Goal: Task Accomplishment & Management: Manage account settings

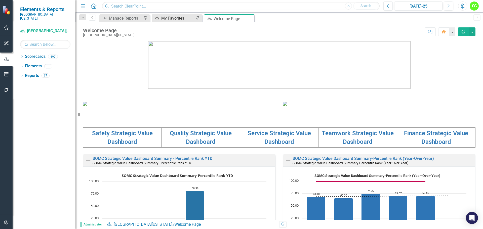
click at [179, 20] on div "My Favorites" at bounding box center [177, 18] width 33 height 6
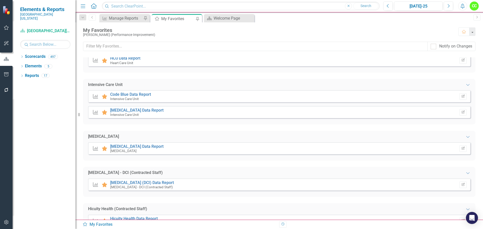
scroll to position [151, 0]
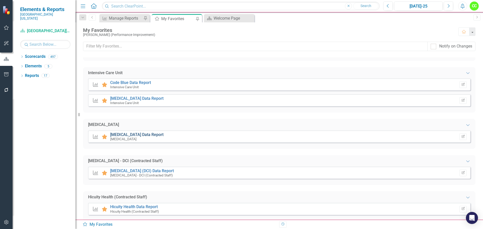
click at [136, 135] on link "[MEDICAL_DATA] Data Report" at bounding box center [136, 134] width 53 height 5
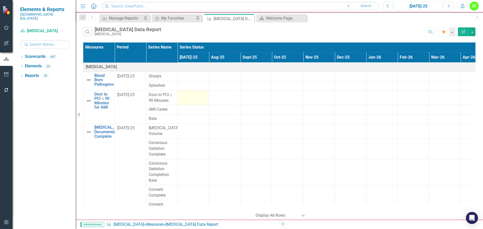
click at [193, 95] on div at bounding box center [193, 95] width 26 height 6
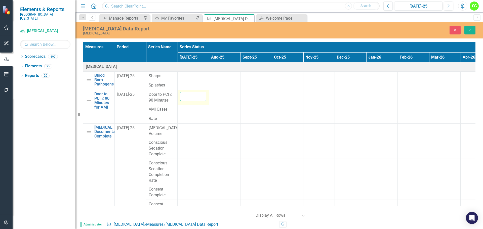
click at [193, 95] on input "number" at bounding box center [193, 96] width 26 height 9
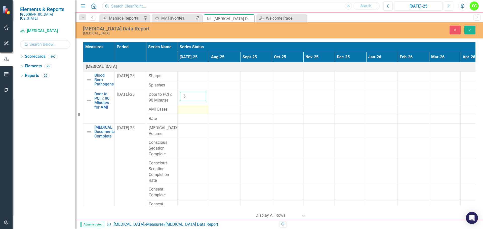
type input "6"
click at [192, 108] on div at bounding box center [193, 110] width 26 height 6
click at [192, 108] on input "number" at bounding box center [193, 111] width 26 height 9
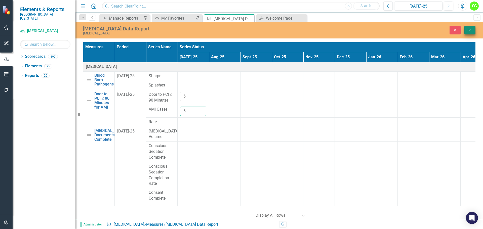
type input "6"
click at [471, 29] on icon "submit" at bounding box center [469, 30] width 3 height 2
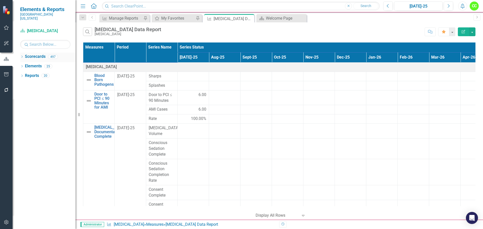
click at [23, 56] on icon "Dropdown" at bounding box center [22, 57] width 4 height 3
click at [24, 74] on icon "Dropdown" at bounding box center [25, 75] width 4 height 3
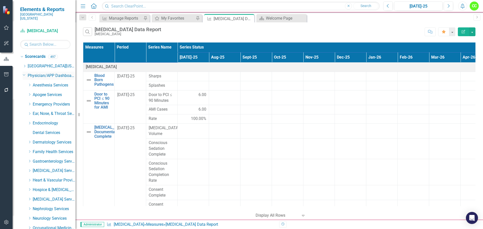
click at [23, 73] on icon "Dropdown" at bounding box center [24, 75] width 3 height 4
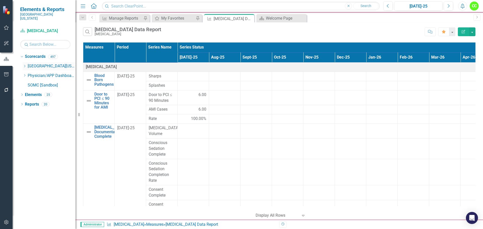
click at [27, 64] on div "Dropdown" at bounding box center [25, 66] width 5 height 4
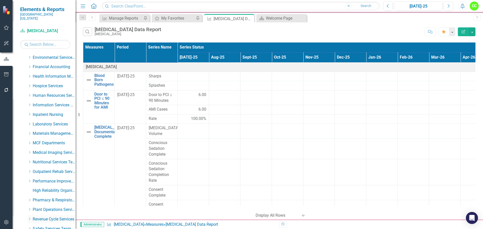
scroll to position [101, 0]
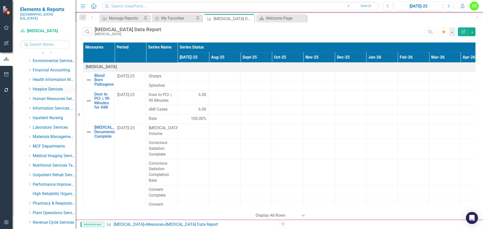
click at [29, 88] on icon "Dropdown" at bounding box center [30, 89] width 4 height 3
click at [45, 96] on link "Hospice" at bounding box center [57, 99] width 38 height 6
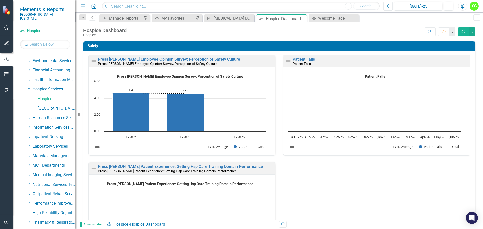
click at [390, 5] on button "Previous" at bounding box center [387, 6] width 9 height 9
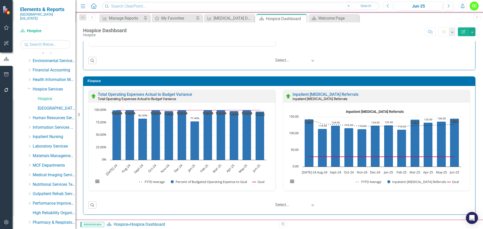
scroll to position [0, 0]
drag, startPoint x: 52, startPoint y: 104, endPoint x: 220, endPoint y: 109, distance: 167.9
click at [52, 106] on link "[GEOGRAPHIC_DATA]" at bounding box center [57, 109] width 38 height 6
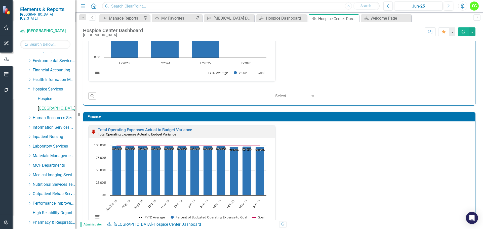
scroll to position [543, 0]
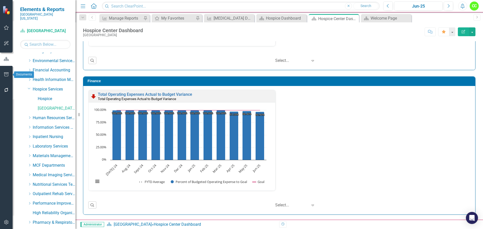
click at [8, 75] on icon "button" at bounding box center [6, 74] width 5 height 4
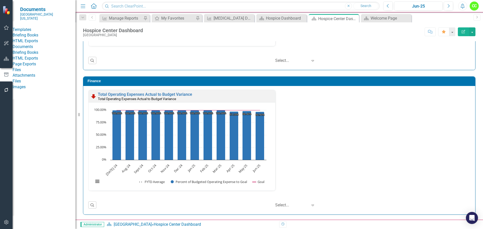
click at [31, 44] on link "HTML Exports" at bounding box center [44, 41] width 63 height 6
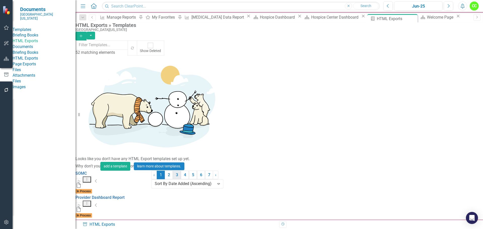
click at [181, 179] on link "3" at bounding box center [177, 175] width 8 height 9
click at [156, 179] on link "2" at bounding box center [152, 175] width 8 height 9
click at [91, 225] on button "Dropdown Menu" at bounding box center [87, 228] width 8 height 6
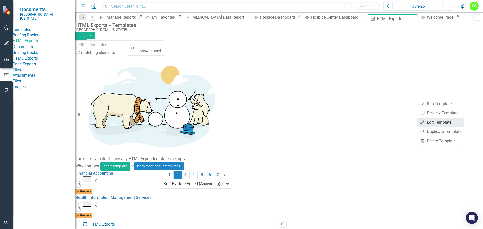
click at [432, 123] on link "Edit Edit Template" at bounding box center [440, 122] width 47 height 9
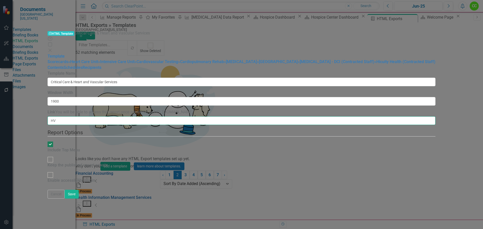
click at [173, 116] on input "HV" at bounding box center [242, 120] width 388 height 9
type input "HV-FY25"
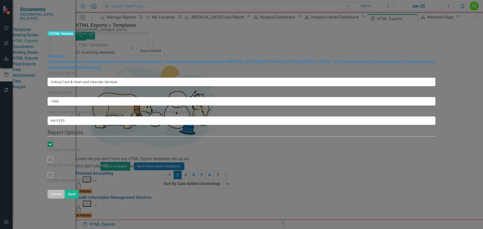
click at [65, 199] on button "Cancel" at bounding box center [56, 194] width 17 height 9
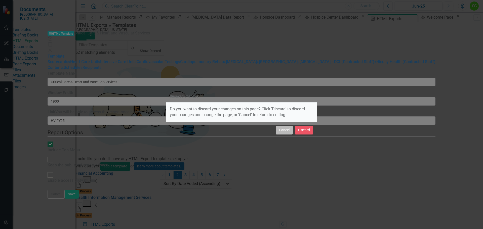
click at [285, 132] on button "Cancel" at bounding box center [284, 130] width 17 height 9
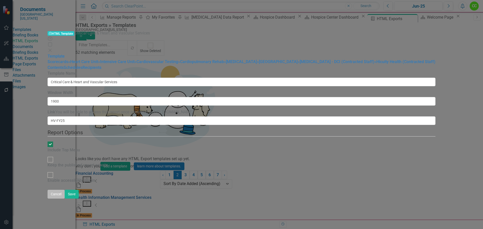
click at [65, 199] on button "Cancel" at bounding box center [56, 194] width 17 height 9
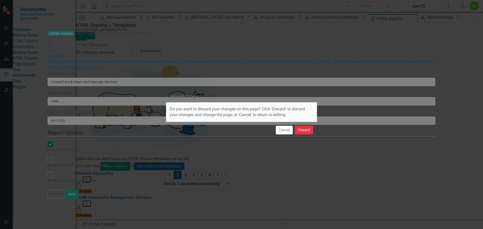
click at [307, 133] on button "Discard" at bounding box center [304, 130] width 18 height 9
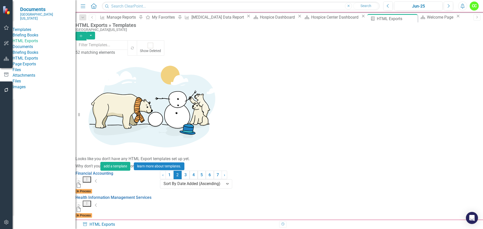
click at [438, 136] on link "Edit Edit Template" at bounding box center [440, 138] width 47 height 9
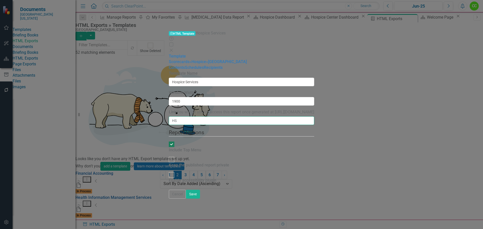
click at [169, 116] on input "HS" at bounding box center [241, 120] width 145 height 9
type input "HS-FY25"
click at [200, 199] on button "Save" at bounding box center [193, 194] width 14 height 9
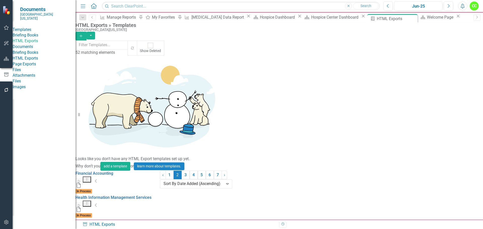
click at [441, 120] on link "Start Run Template" at bounding box center [440, 119] width 47 height 9
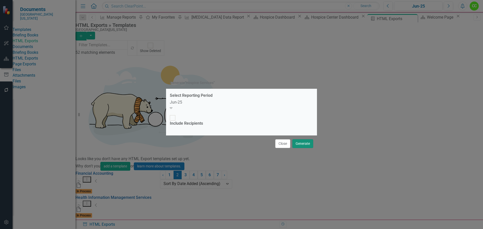
click at [301, 139] on button "Generate" at bounding box center [302, 143] width 21 height 9
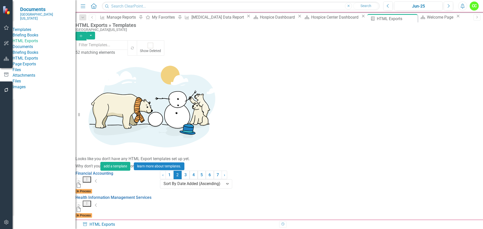
click at [447, 28] on div "HTML Exports » Templates" at bounding box center [277, 25] width 405 height 6
click at [190, 179] on link "3" at bounding box center [186, 175] width 8 height 9
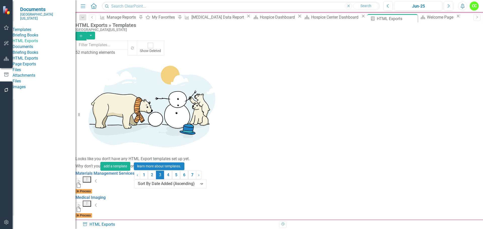
click at [435, 137] on link "Edit Edit Template" at bounding box center [440, 138] width 47 height 9
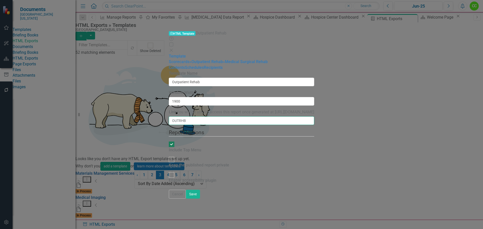
click at [184, 116] on input "OUTRHB" at bounding box center [241, 120] width 145 height 9
type input "OUTRHB-FY25"
click at [200, 199] on button "Save" at bounding box center [193, 194] width 14 height 9
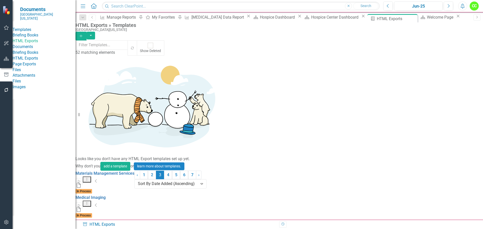
click at [435, 121] on link "Start Run Template" at bounding box center [440, 119] width 47 height 9
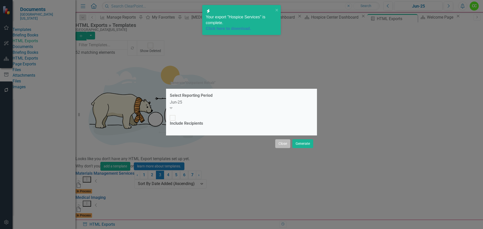
click at [285, 139] on button "Close" at bounding box center [282, 143] width 15 height 9
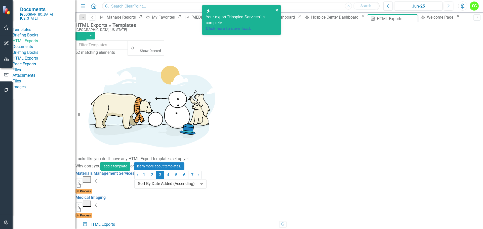
click at [277, 9] on icon "close" at bounding box center [277, 10] width 4 height 4
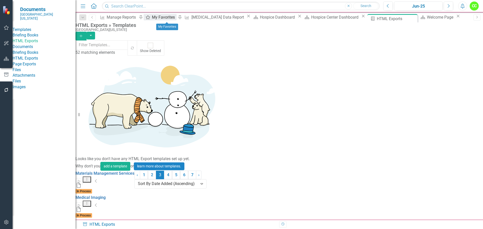
click at [171, 17] on div "My Favorites" at bounding box center [164, 17] width 24 height 6
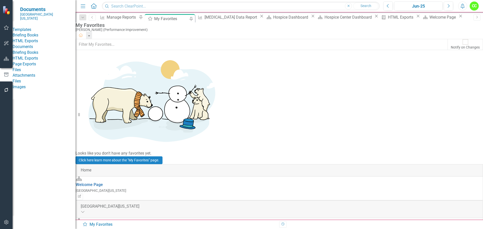
scroll to position [50, 0]
click at [3, 60] on button "button" at bounding box center [6, 59] width 11 height 11
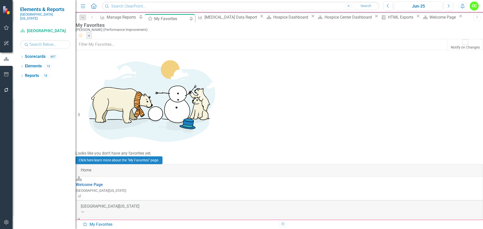
click at [20, 53] on div "Dropdown Scorecards 497 Dropdown Southern Ohio Medical Center Safety Quality Te…" at bounding box center [44, 141] width 63 height 177
click at [23, 56] on icon "Dropdown" at bounding box center [22, 57] width 4 height 3
click at [26, 65] on icon "Dropdown" at bounding box center [25, 66] width 4 height 3
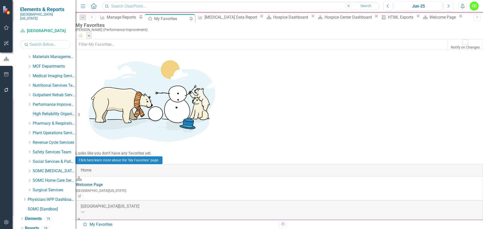
scroll to position [181, 0]
drag, startPoint x: 30, startPoint y: 90, endPoint x: 49, endPoint y: 95, distance: 19.7
click at [30, 93] on icon "Dropdown" at bounding box center [30, 94] width 4 height 3
click at [54, 101] on link "Outpatient Rehab" at bounding box center [57, 104] width 38 height 6
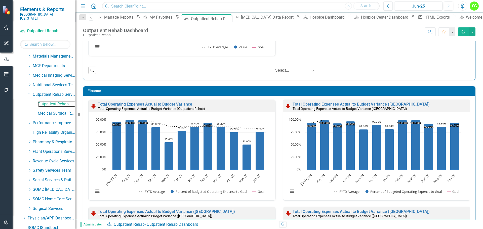
scroll to position [513, 0]
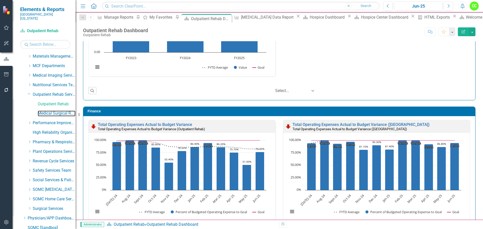
drag, startPoint x: 49, startPoint y: 108, endPoint x: 155, endPoint y: 105, distance: 106.5
click at [49, 111] on link "Medical Surgical Rehab" at bounding box center [57, 114] width 38 height 6
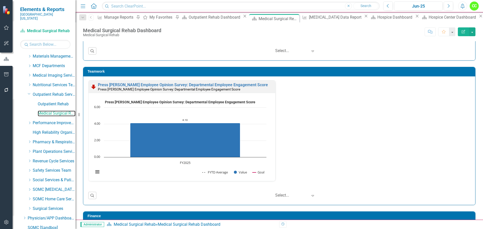
scroll to position [500, 0]
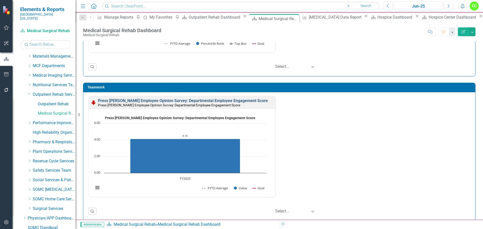
click at [232, 101] on link "Press [PERSON_NAME] Employee Opinion Survey: Departmental Employee Engagement S…" at bounding box center [183, 100] width 170 height 5
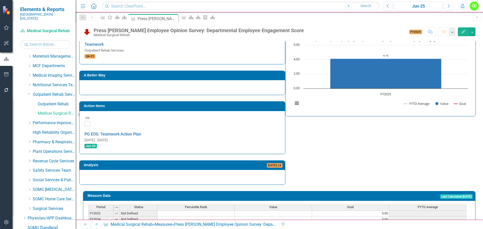
scroll to position [137, 0]
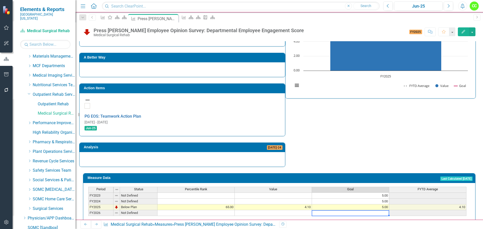
click at [353, 210] on td at bounding box center [350, 213] width 77 height 6
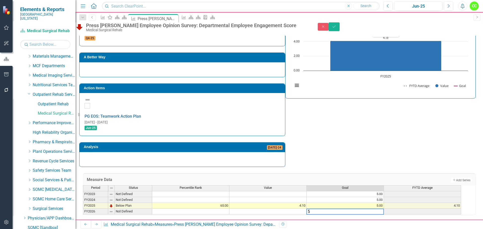
type textarea "5"
click at [475, 30] on div "Close Save" at bounding box center [401, 26] width 166 height 9
click at [340, 29] on button "Save" at bounding box center [334, 26] width 11 height 9
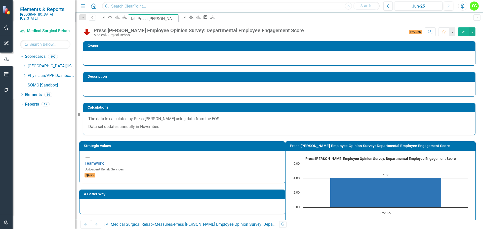
scroll to position [0, 0]
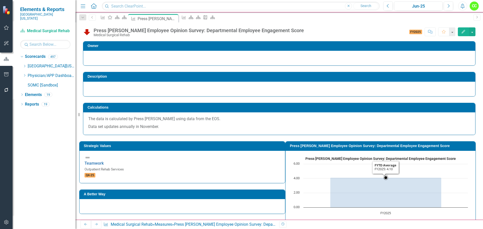
click at [453, 175] on rect "Interactive chart" at bounding box center [381, 192] width 180 height 75
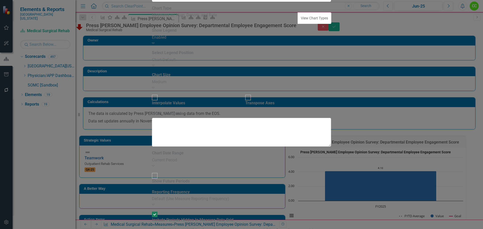
click at [316, 163] on div "Expand" at bounding box center [241, 166] width 179 height 6
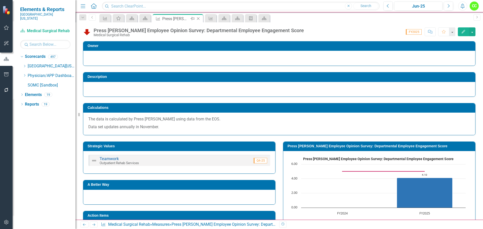
click at [197, 19] on icon "Close" at bounding box center [198, 19] width 5 height 4
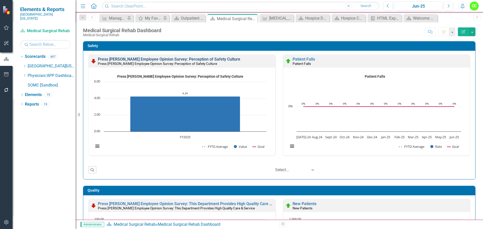
drag, startPoint x: 191, startPoint y: 59, endPoint x: 209, endPoint y: 60, distance: 18.1
click at [191, 59] on link "Press [PERSON_NAME] Employee Opinion Survey: Perception of Safety Culture" at bounding box center [169, 59] width 142 height 5
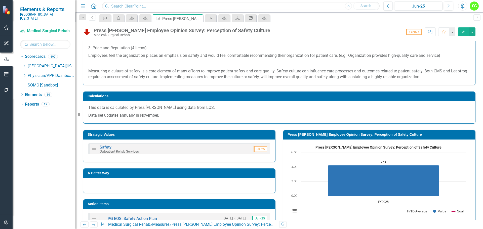
scroll to position [226, 0]
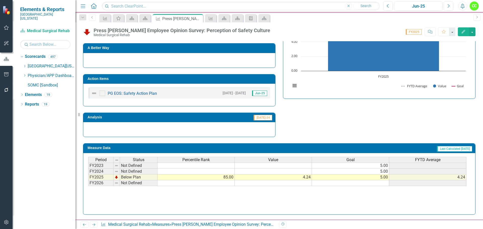
click at [366, 184] on td at bounding box center [350, 183] width 77 height 6
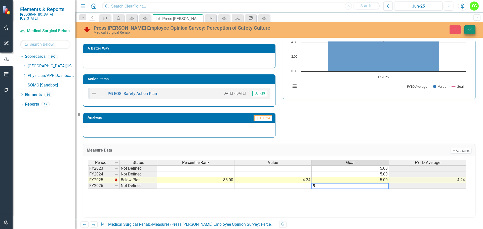
type textarea "5"
click at [471, 29] on icon "Save" at bounding box center [470, 30] width 5 height 4
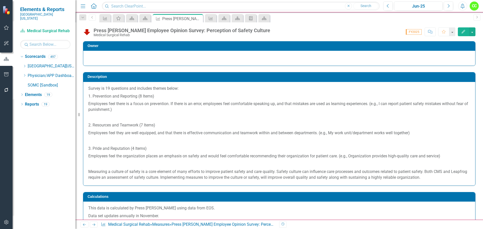
scroll to position [176, 0]
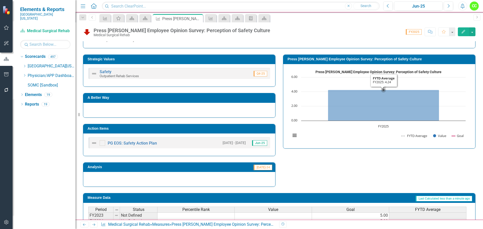
click at [455, 103] on rect "Interactive chart" at bounding box center [378, 105] width 180 height 75
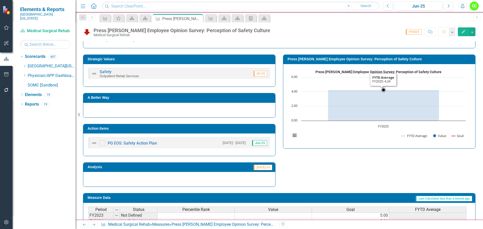
click at [456, 103] on rect "Interactive chart" at bounding box center [378, 105] width 180 height 75
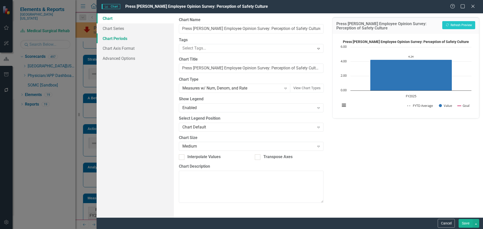
click at [120, 39] on link "Chart Periods" at bounding box center [135, 38] width 77 height 10
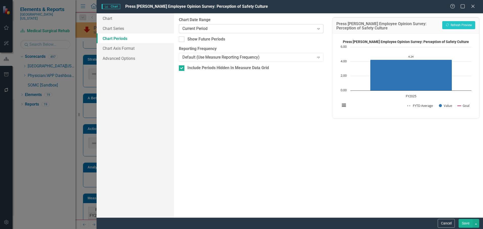
click at [319, 30] on icon "Expand" at bounding box center [318, 29] width 5 height 4
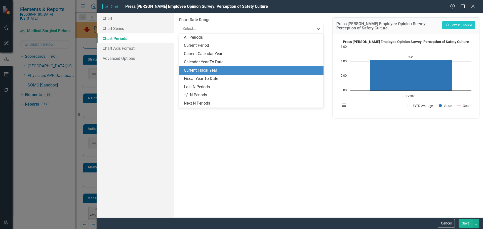
click at [276, 67] on div "Current Fiscal Year" at bounding box center [251, 70] width 144 height 8
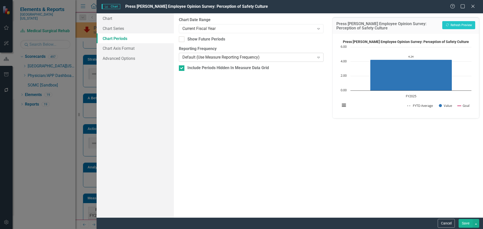
click at [318, 57] on icon "Expand" at bounding box center [318, 57] width 5 height 4
click at [322, 29] on div "Expand" at bounding box center [318, 29] width 9 height 8
click at [319, 29] on icon "Expand" at bounding box center [318, 29] width 5 height 4
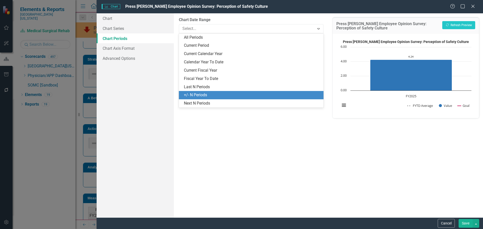
click at [270, 95] on div "+/- N Periods" at bounding box center [252, 95] width 136 height 6
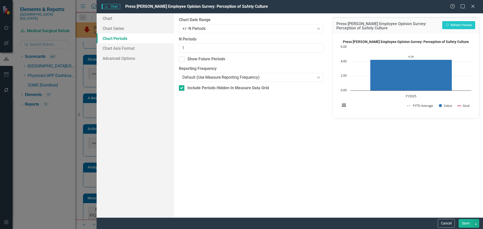
click at [467, 222] on button "Save" at bounding box center [466, 223] width 14 height 9
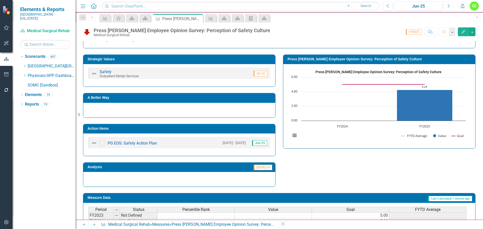
click at [448, 7] on icon "Next" at bounding box center [448, 6] width 3 height 5
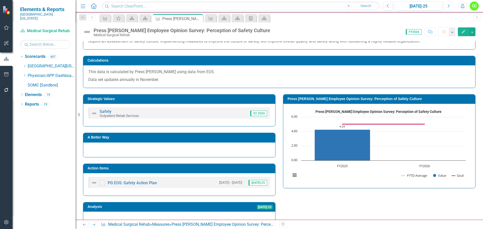
scroll to position [151, 0]
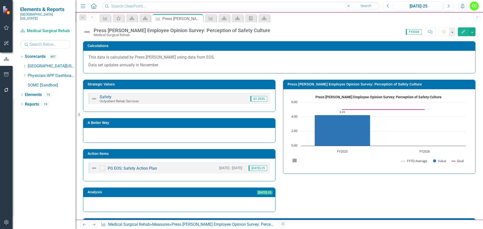
click at [386, 8] on button "Previous" at bounding box center [387, 6] width 9 height 9
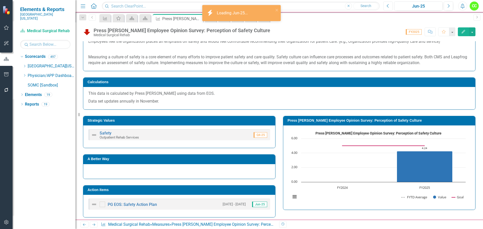
scroll to position [126, 0]
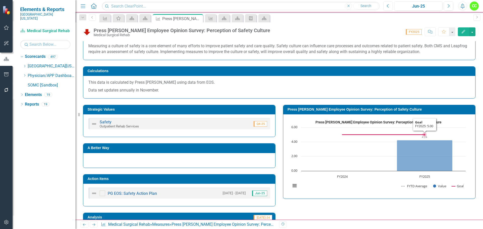
click at [465, 132] on rect "Interactive chart" at bounding box center [378, 155] width 180 height 75
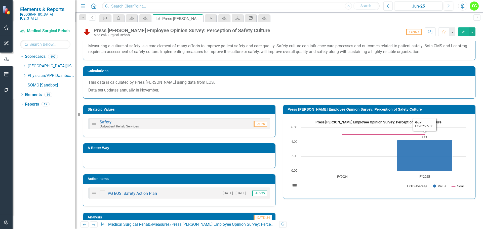
click at [465, 132] on rect "Interactive chart" at bounding box center [378, 155] width 180 height 75
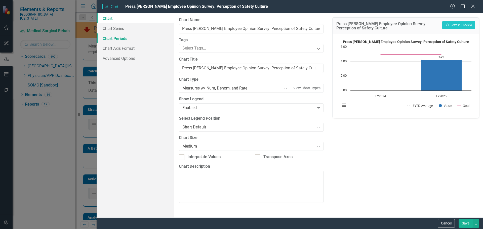
click at [119, 38] on link "Chart Periods" at bounding box center [135, 38] width 77 height 10
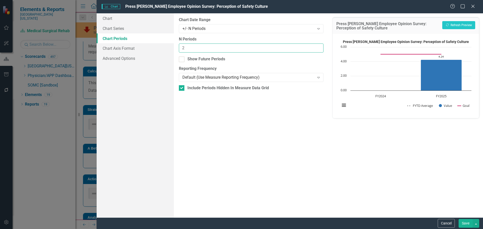
type input "2"
click at [318, 47] on input "2" at bounding box center [251, 48] width 144 height 9
click at [468, 225] on button "Save" at bounding box center [466, 223] width 14 height 9
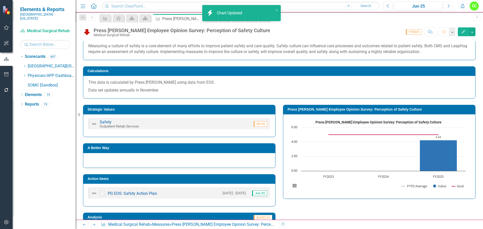
click at [450, 5] on button "Next" at bounding box center [448, 6] width 9 height 9
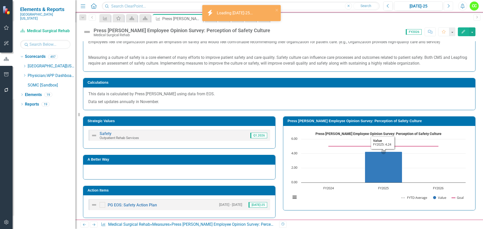
scroll to position [126, 0]
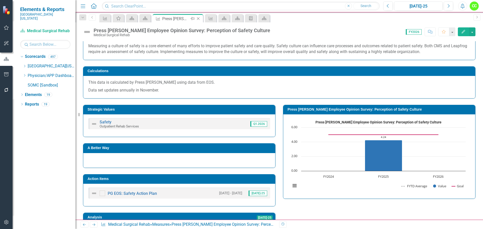
click at [199, 19] on icon "Close" at bounding box center [198, 19] width 5 height 4
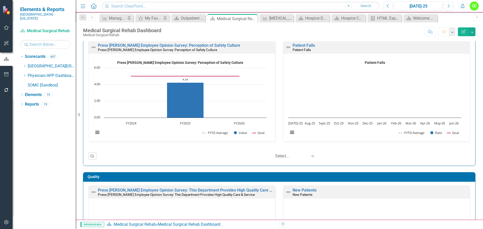
scroll to position [25, 0]
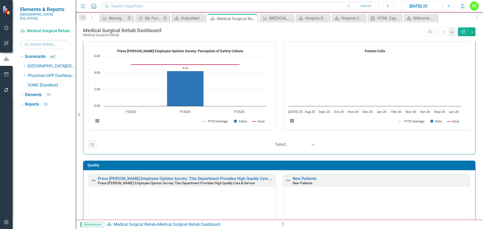
click at [390, 5] on button "Previous" at bounding box center [387, 6] width 9 height 9
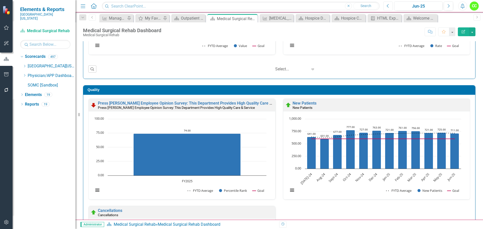
scroll to position [0, 0]
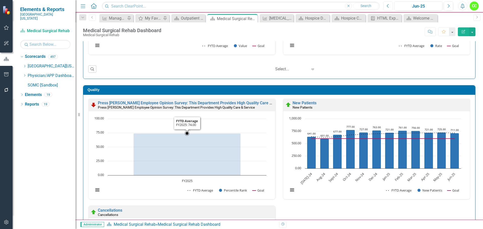
click at [256, 128] on rect "Interactive chart" at bounding box center [180, 157] width 178 height 82
click at [256, 129] on rect "Interactive chart" at bounding box center [180, 157] width 178 height 82
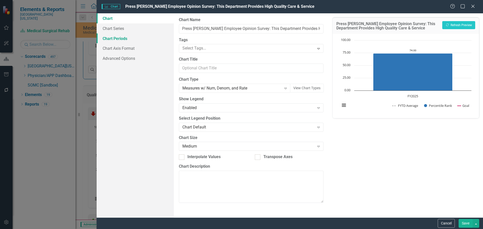
click at [113, 35] on link "Chart Periods" at bounding box center [135, 38] width 77 height 10
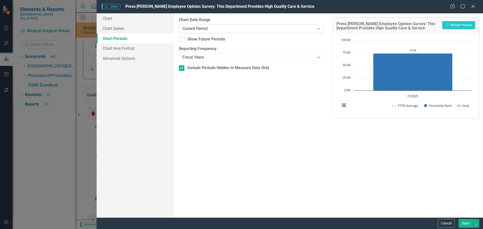
click at [317, 30] on icon "Expand" at bounding box center [318, 29] width 5 height 4
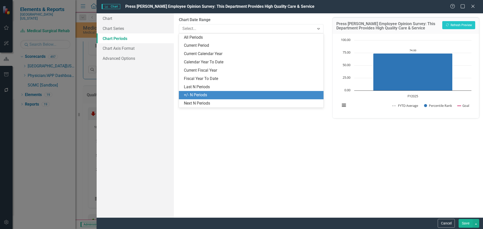
click at [258, 96] on div "+/- N Periods" at bounding box center [252, 95] width 136 height 6
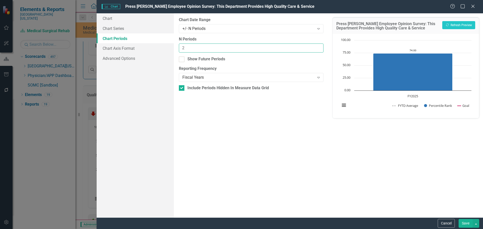
type input "2"
click at [318, 46] on input "2" at bounding box center [251, 48] width 144 height 9
click at [465, 223] on button "Save" at bounding box center [466, 223] width 14 height 9
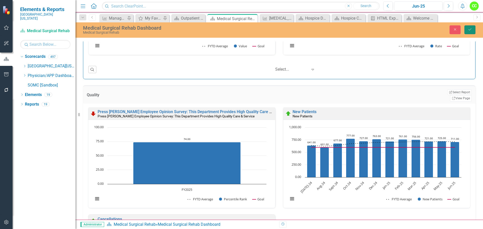
click at [469, 31] on icon "Save" at bounding box center [470, 30] width 5 height 4
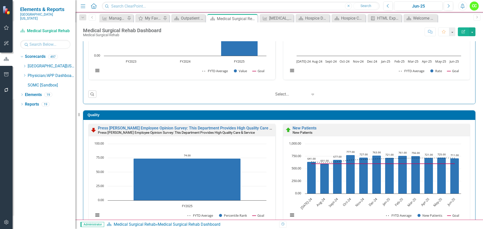
click at [225, 126] on div "Press Ganey Employee Opinion Survey: This Department Provides High Quality Care…" at bounding box center [182, 130] width 187 height 12
click at [228, 129] on link "Press [PERSON_NAME] Employee Opinion Survey: This Department Provides High Qual…" at bounding box center [192, 128] width 189 height 5
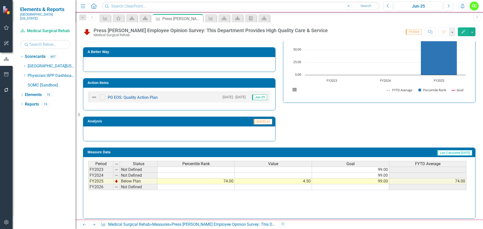
scroll to position [213, 0]
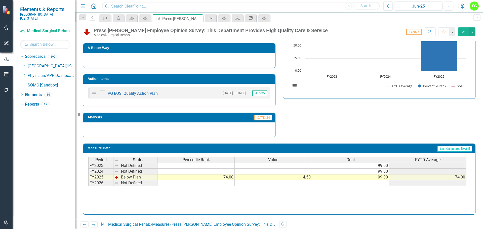
click at [361, 183] on td at bounding box center [350, 183] width 77 height 6
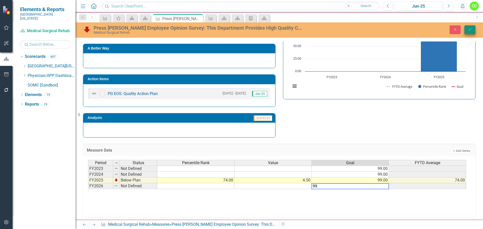
type textarea "99"
click at [473, 27] on button "Save" at bounding box center [469, 29] width 11 height 9
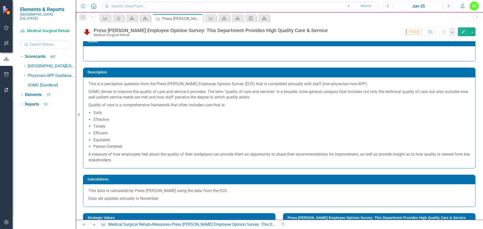
scroll to position [0, 0]
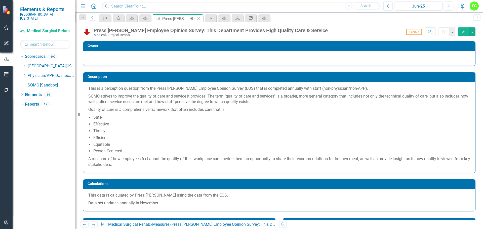
click at [197, 18] on icon "Close" at bounding box center [198, 19] width 5 height 4
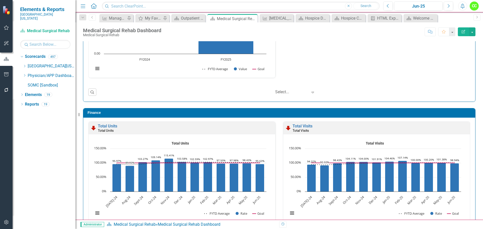
scroll to position [651, 0]
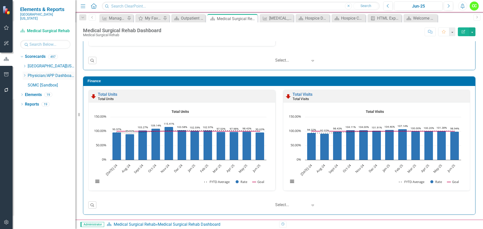
drag, startPoint x: 253, startPoint y: 17, endPoint x: 47, endPoint y: 69, distance: 211.9
click at [0, 0] on icon "Close" at bounding box center [0, 0] width 0 height 0
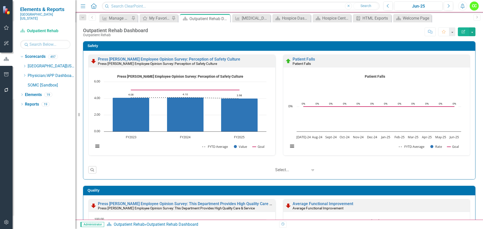
click at [6, 74] on icon "button" at bounding box center [6, 74] width 5 height 4
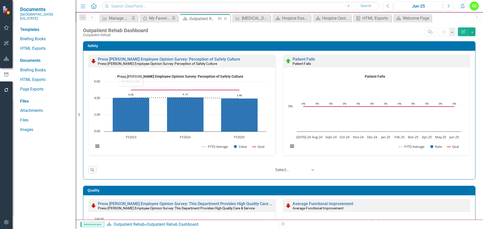
click at [226, 18] on icon "Close" at bounding box center [225, 19] width 5 height 4
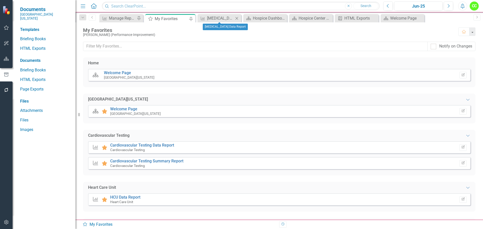
click at [238, 19] on icon "Close" at bounding box center [236, 18] width 5 height 4
click at [249, 18] on icon "Close" at bounding box center [249, 18] width 5 height 4
click at [249, 19] on icon at bounding box center [250, 18] width 3 height 3
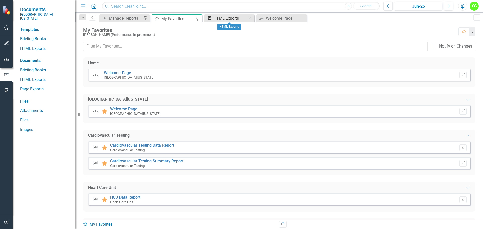
click at [234, 18] on div "HTML Exports" at bounding box center [230, 18] width 33 height 6
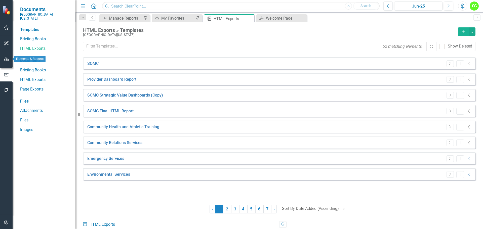
click at [8, 60] on icon "button" at bounding box center [6, 59] width 5 height 4
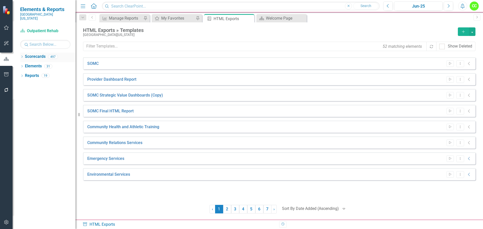
click at [22, 56] on icon "Dropdown" at bounding box center [22, 57] width 4 height 3
drag, startPoint x: 25, startPoint y: 61, endPoint x: 27, endPoint y: 64, distance: 4.5
click at [25, 65] on icon "Dropdown" at bounding box center [25, 66] width 4 height 3
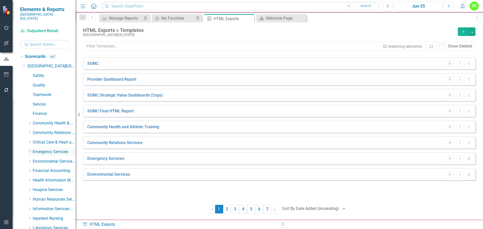
click at [29, 150] on icon "Dropdown" at bounding box center [30, 151] width 4 height 3
click at [53, 157] on div "Emergency Department" at bounding box center [57, 161] width 38 height 8
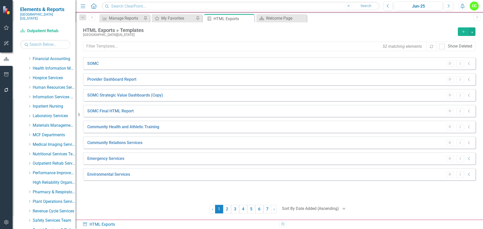
scroll to position [200, 0]
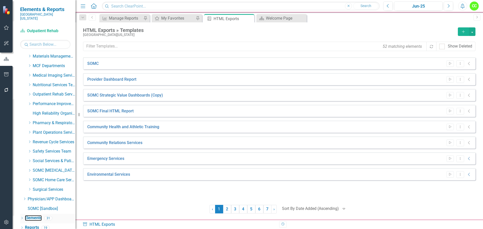
drag, startPoint x: 34, startPoint y: 216, endPoint x: 63, endPoint y: 216, distance: 28.7
click at [34, 216] on link "Elements" at bounding box center [33, 218] width 17 height 6
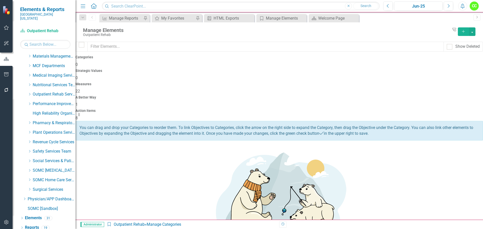
click at [442, 109] on div "Action Items 8" at bounding box center [279, 115] width 408 height 12
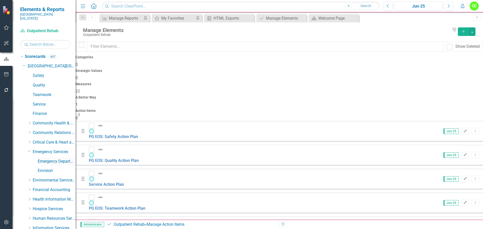
click at [50, 159] on link "Emergency Department" at bounding box center [57, 162] width 38 height 6
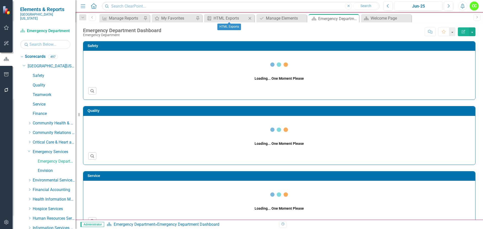
click at [250, 18] on icon "Close" at bounding box center [249, 18] width 5 height 4
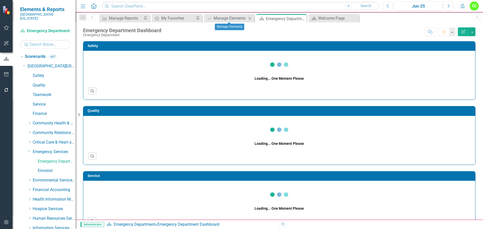
click at [250, 18] on icon "Close" at bounding box center [249, 18] width 5 height 4
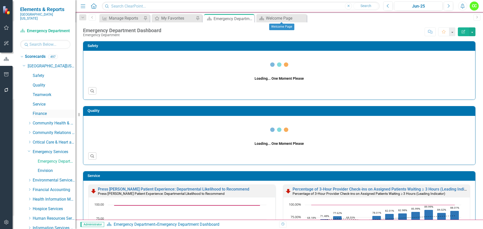
click at [0, 0] on icon "Close" at bounding box center [0, 0] width 0 height 0
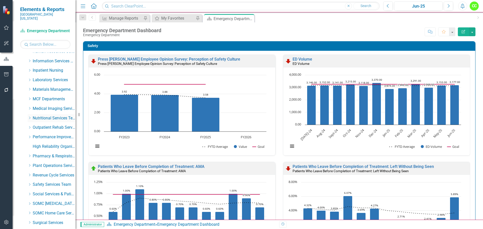
scroll to position [200, 0]
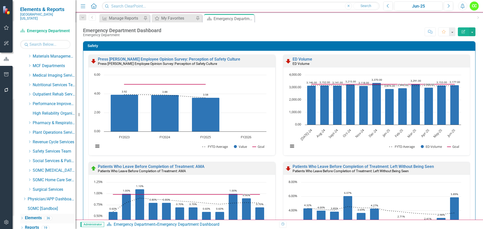
click at [30, 215] on link "Elements" at bounding box center [33, 218] width 17 height 6
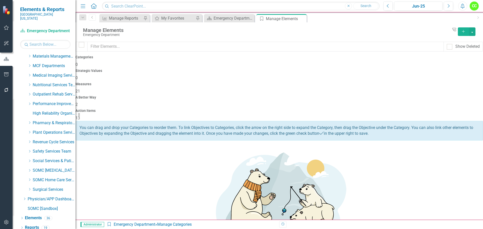
click at [80, 116] on span "13" at bounding box center [77, 118] width 5 height 5
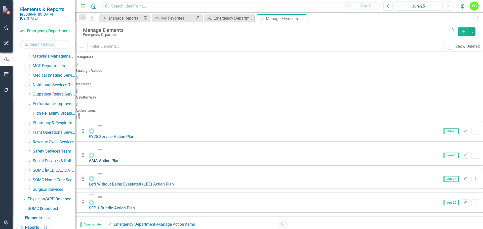
click at [119, 158] on link "AMA Action Plan" at bounding box center [104, 160] width 31 height 5
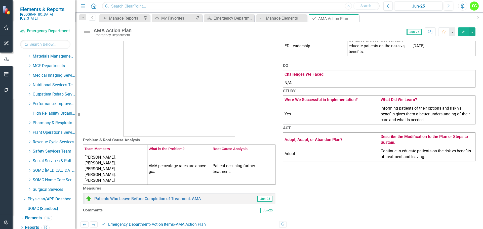
scroll to position [50, 0]
click at [328, 124] on td "Yes" at bounding box center [331, 114] width 96 height 20
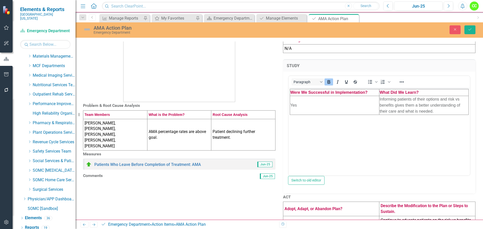
scroll to position [0, 0]
click at [314, 104] on td "Yes" at bounding box center [334, 105] width 89 height 19
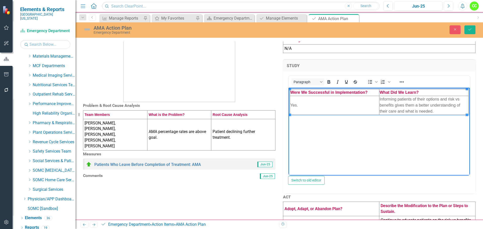
click at [309, 104] on td "Yes." at bounding box center [334, 105] width 89 height 19
click at [298, 100] on td "Yes.Providers educate patients on risk vs benefits every time before signing ou…" at bounding box center [334, 105] width 89 height 19
click at [436, 112] on td "Informing patients of their options and risk vs benefits gives them a better un…" at bounding box center [423, 105] width 89 height 19
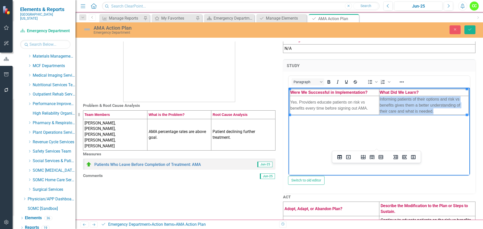
drag, startPoint x: 436, startPoint y: 112, endPoint x: 379, endPoint y: 98, distance: 58.3
click at [379, 98] on td "Informing patients of their options and risk vs benefits gives them a better un…" at bounding box center [423, 105] width 89 height 19
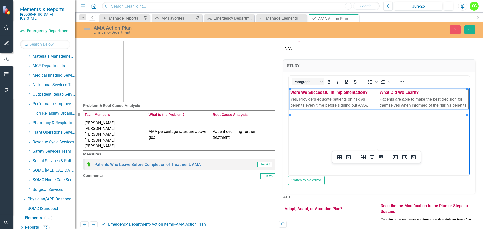
click at [450, 133] on body "Were We Successful in Implementation? What Did We Learn? Yes. Providers educate…" at bounding box center [379, 125] width 181 height 75
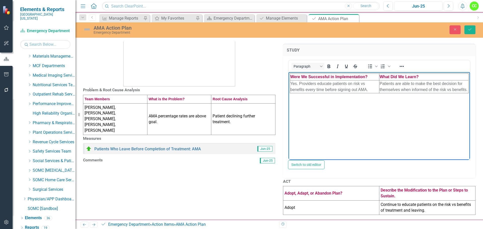
scroll to position [116, 0]
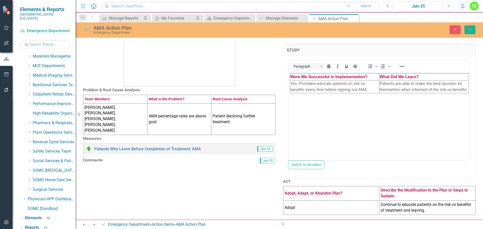
click at [415, 206] on td "Continue to educate patients on the risk vs benefits of treatment and leaving." at bounding box center [427, 208] width 96 height 14
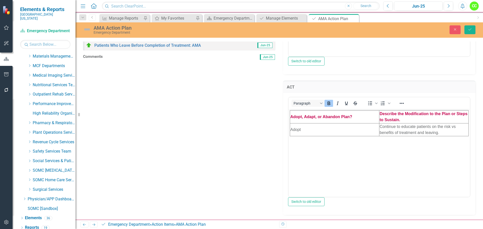
scroll to position [191, 0]
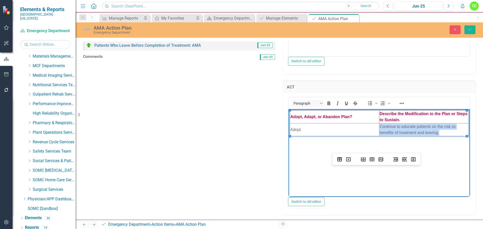
drag, startPoint x: 439, startPoint y: 131, endPoint x: 380, endPoint y: 128, distance: 59.2
click at [380, 128] on td "Continue to educate patients on the risk vs benefits of treatment and leaving." at bounding box center [423, 129] width 89 height 13
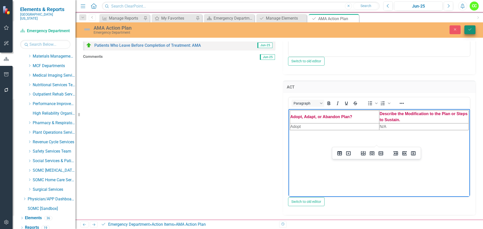
click at [470, 33] on button "Save" at bounding box center [469, 29] width 11 height 9
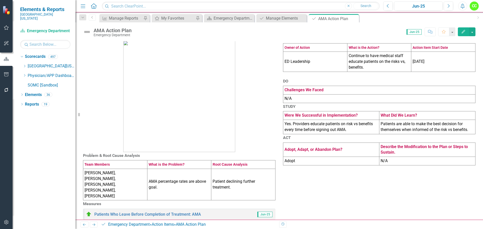
scroll to position [0, 0]
click at [353, 18] on icon "Close" at bounding box center [354, 19] width 5 height 4
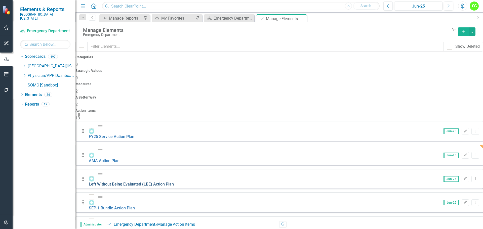
click at [160, 182] on link "Left Without Being Evaluated (LBE) Action Plan" at bounding box center [131, 184] width 85 height 5
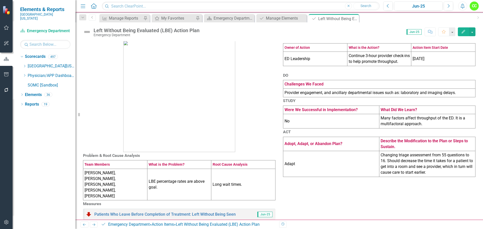
click at [308, 129] on td "No" at bounding box center [331, 121] width 96 height 14
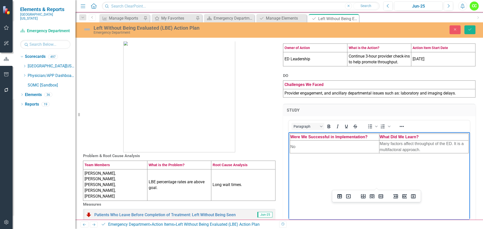
click at [310, 145] on td "No" at bounding box center [334, 147] width 89 height 13
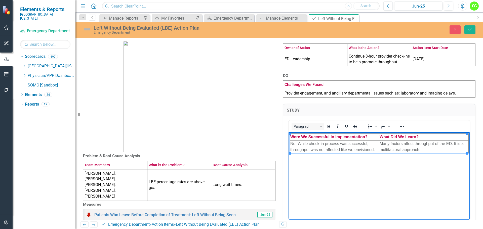
click at [430, 150] on td "Many factors affect throughput of the ED. It is a multifactoral approach." at bounding box center [423, 147] width 89 height 13
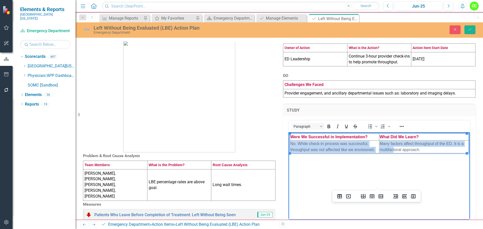
drag, startPoint x: 425, startPoint y: 150, endPoint x: 392, endPoint y: 147, distance: 33.3
click at [392, 147] on td "Many factors affect throughput of the ED. It is a multifactoral approach." at bounding box center [423, 147] width 89 height 13
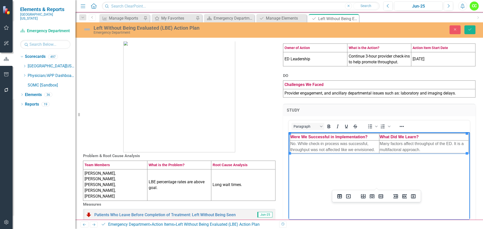
click at [431, 152] on td "Many factors affect throughput of the ED. It is a multifactoral approach." at bounding box center [423, 147] width 89 height 13
drag, startPoint x: 426, startPoint y: 151, endPoint x: 379, endPoint y: 144, distance: 47.7
click at [379, 144] on html "Were We Successful in Implementation? What Did We Learn? No. While check-in pro…" at bounding box center [379, 169] width 181 height 75
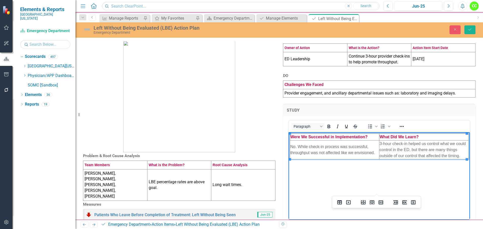
click at [473, 172] on div "STUDY <table style="border-collapse: collapse; width: 100%;" border="1"><colgro…" at bounding box center [379, 168] width 200 height 141
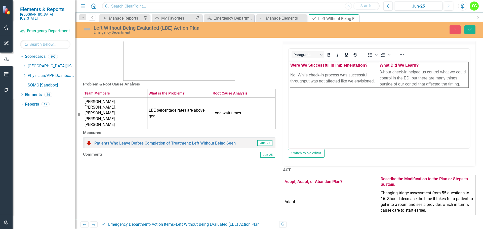
scroll to position [121, 0]
click at [314, 197] on td "Adapt" at bounding box center [331, 202] width 96 height 26
click at [302, 197] on td "Adapt" at bounding box center [331, 202] width 96 height 26
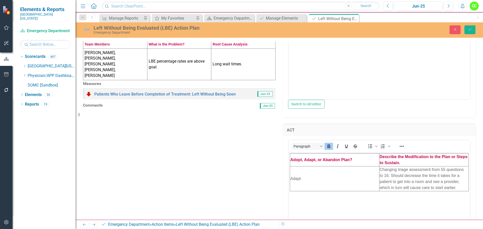
scroll to position [0, 0]
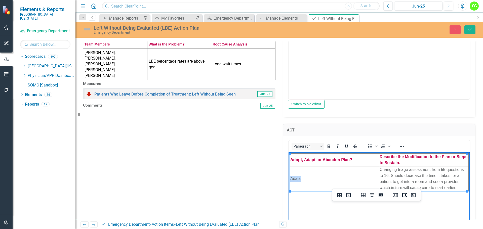
drag, startPoint x: 307, startPoint y: 180, endPoint x: 290, endPoint y: 177, distance: 16.9
click at [290, 177] on td "Adapt" at bounding box center [334, 178] width 89 height 25
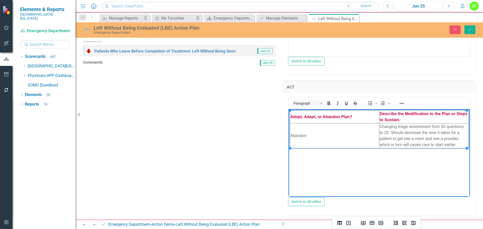
scroll to position [196, 0]
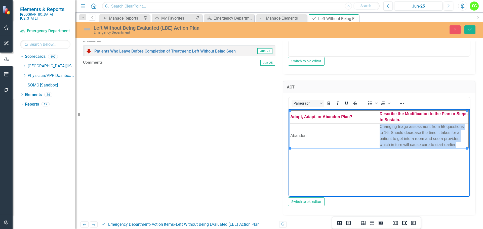
drag, startPoint x: 458, startPoint y: 145, endPoint x: 380, endPoint y: 128, distance: 80.5
click at [380, 128] on td "Changing triage assessment from 55 questions to 16. Should decrease the time it…" at bounding box center [423, 135] width 89 height 25
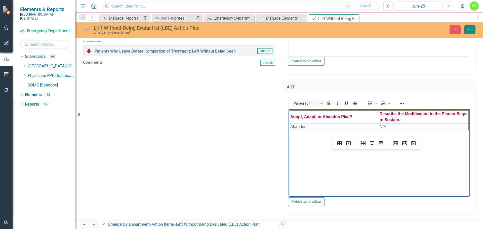
click at [469, 30] on icon "Save" at bounding box center [470, 30] width 5 height 4
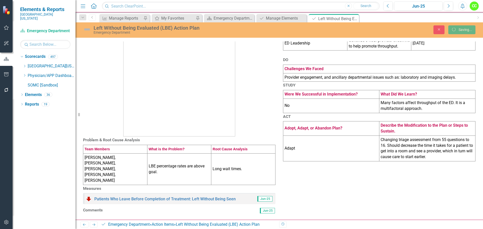
scroll to position [64, 0]
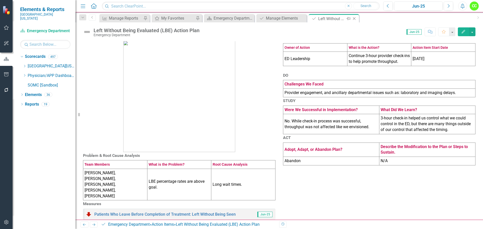
click at [356, 17] on icon "Close" at bounding box center [354, 19] width 5 height 4
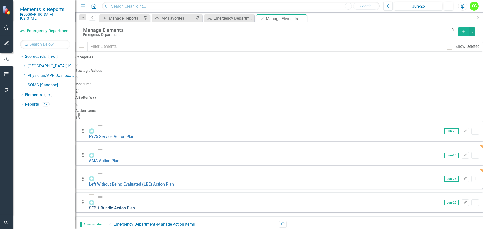
click at [133, 206] on link "SEP-1 Bundle Action Plan" at bounding box center [112, 208] width 46 height 5
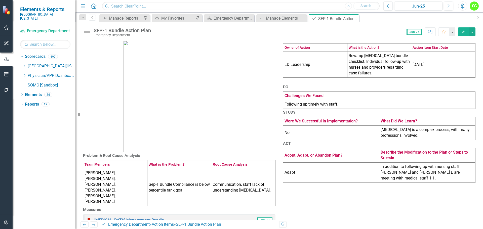
click at [345, 109] on td "Following up timely with staff." at bounding box center [379, 104] width 192 height 9
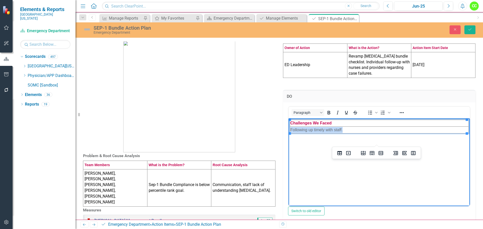
drag, startPoint x: 348, startPoint y: 131, endPoint x: 290, endPoint y: 130, distance: 58.1
click at [290, 130] on td "Following up timely with staff." at bounding box center [379, 130] width 179 height 7
paste body "Rich Text Area. Press ALT-0 for help."
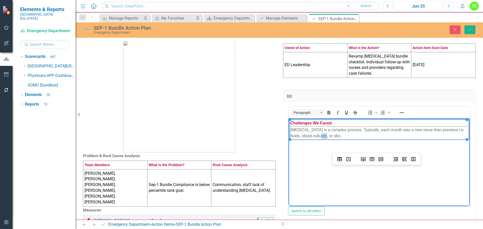
drag, startPoint x: 329, startPoint y: 135, endPoint x: 323, endPoint y: 135, distance: 5.5
click at [323, 135] on td "Sepsis is a complex process. Typically, each month was a new issue than previou…" at bounding box center [379, 133] width 179 height 13
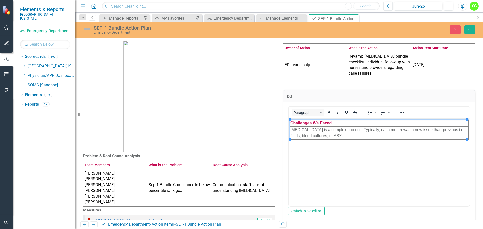
click at [475, 116] on div "DO <table style="border-collapse: collapse; width: 100%;" border="1"><colgroup>…" at bounding box center [379, 154] width 200 height 141
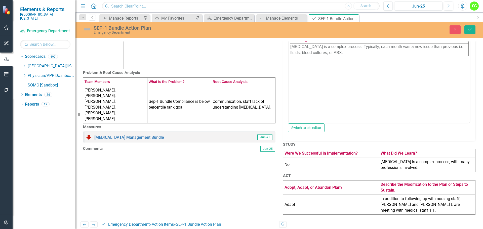
scroll to position [121, 0]
click at [292, 158] on td "No" at bounding box center [331, 165] width 96 height 14
click at [296, 158] on td "No" at bounding box center [331, 165] width 96 height 14
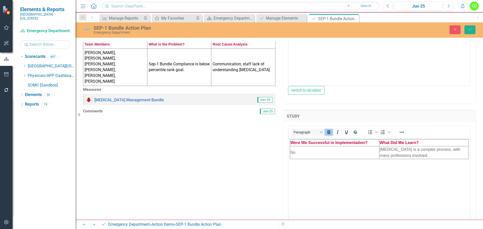
scroll to position [0, 0]
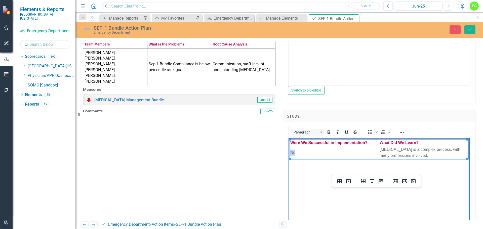
drag, startPoint x: 302, startPoint y: 153, endPoint x: 295, endPoint y: 154, distance: 7.2
click at [291, 154] on td "No" at bounding box center [334, 152] width 89 height 13
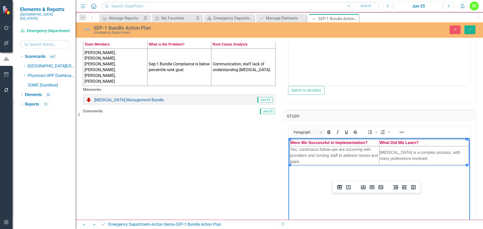
click at [422, 160] on td "Sepsis is a complex process, with many professions involved." at bounding box center [423, 155] width 89 height 19
drag, startPoint x: 421, startPoint y: 160, endPoint x: 379, endPoint y: 152, distance: 42.3
click at [379, 152] on td "Sepsis is a complex process, with many professions involved." at bounding box center [423, 155] width 89 height 19
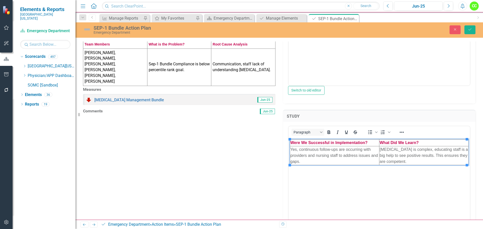
click at [473, 148] on div "STUDY <table style="border-collapse: collapse; width: 100%;" border="1"><colgro…" at bounding box center [379, 174] width 200 height 141
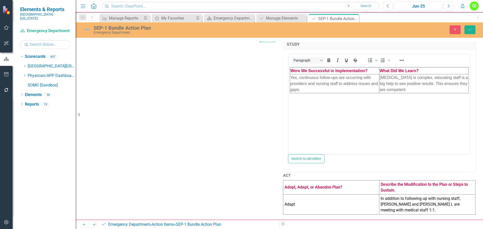
scroll to position [216, 0]
click at [313, 202] on td "Adapt" at bounding box center [331, 205] width 96 height 20
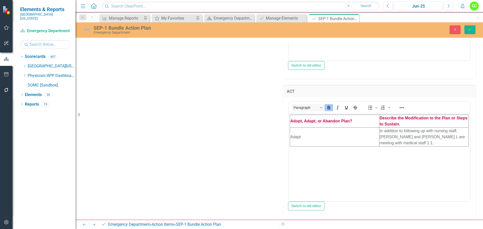
scroll to position [307, 0]
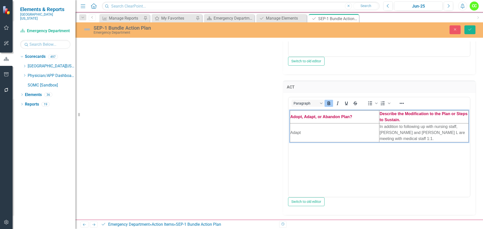
click at [306, 133] on td "Adapt" at bounding box center [334, 132] width 89 height 19
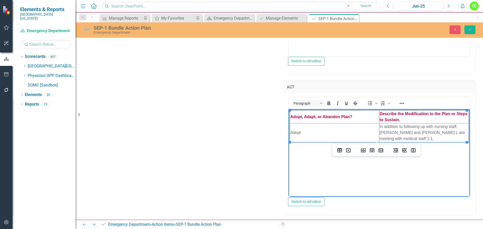
click at [404, 140] on td "In addition to following up with nursing staff, Terry G and Tiffany L are meeti…" at bounding box center [423, 132] width 89 height 19
click at [402, 134] on td "In addition to following up with nursing staff, Terry G and Tiffany L are meeti…" at bounding box center [423, 132] width 89 height 19
click at [395, 137] on td "In addition to following up with nursing staff, Terry G and Tiffany L are meeti…" at bounding box center [423, 132] width 89 height 19
click at [470, 28] on icon "Save" at bounding box center [470, 30] width 5 height 4
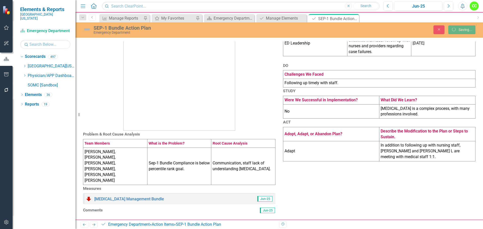
scroll to position [64, 0]
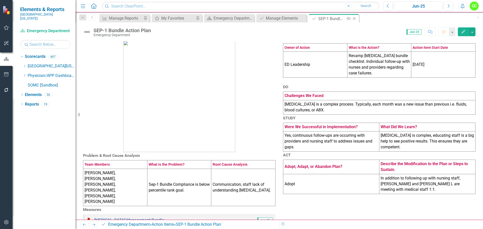
click at [355, 19] on icon "Close" at bounding box center [354, 19] width 5 height 4
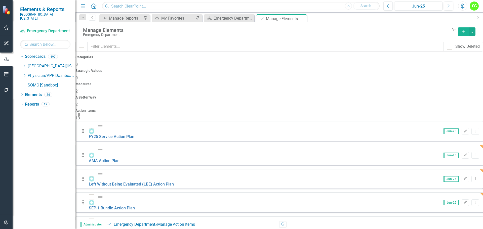
click at [146, 229] on link "Titration Compliance Action Plan" at bounding box center [118, 231] width 59 height 5
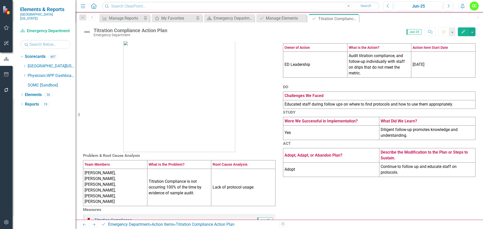
click at [439, 109] on td "Educated staff during follow ups on where to find protocols and how to use them…" at bounding box center [379, 104] width 192 height 9
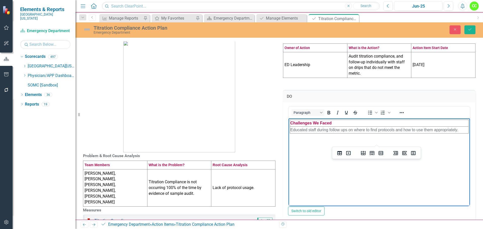
click at [462, 131] on td "Educated staff during follow ups on where to find protocols and how to use them…" at bounding box center [379, 130] width 179 height 7
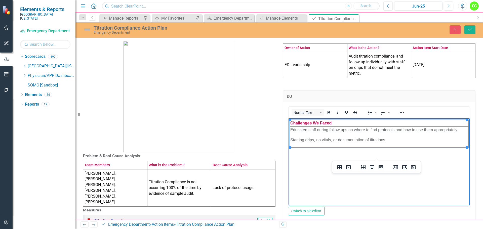
click at [475, 132] on div "DO <table style="border-collapse: collapse; width: 100%;" border="1"><colgroup>…" at bounding box center [379, 154] width 200 height 141
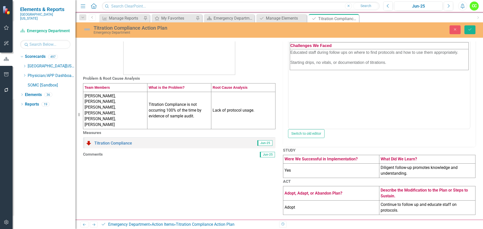
scroll to position [116, 0]
click at [311, 164] on td "Yes" at bounding box center [331, 171] width 96 height 14
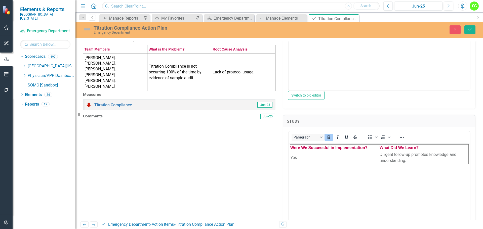
scroll to position [0, 0]
click at [306, 155] on td "Yes" at bounding box center [334, 157] width 89 height 13
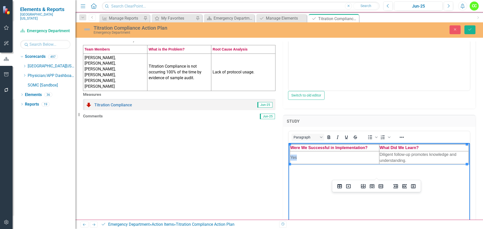
drag, startPoint x: 304, startPoint y: 156, endPoint x: 292, endPoint y: 156, distance: 12.1
click at [291, 156] on td "Yes" at bounding box center [334, 157] width 89 height 13
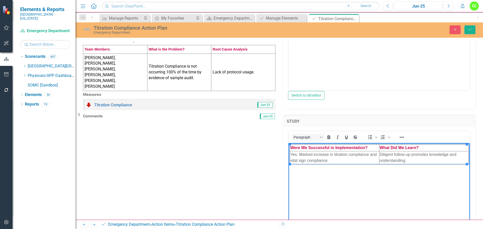
click at [415, 163] on td "Diligent follow-up promotes knowledge and understanding." at bounding box center [423, 157] width 89 height 13
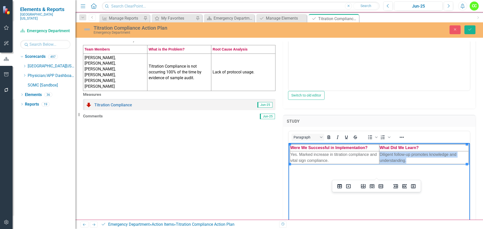
drag, startPoint x: 413, startPoint y: 161, endPoint x: 380, endPoint y: 155, distance: 33.5
click at [379, 155] on td "Diligent follow-up promotes knowledge and understanding." at bounding box center [423, 157] width 89 height 13
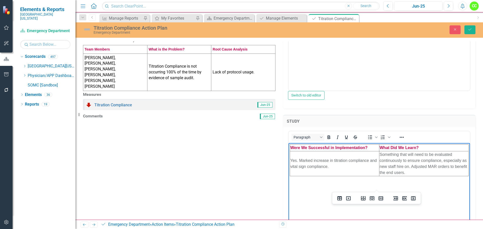
click at [473, 135] on div "STUDY <table style="border-collapse: collapse; width: 100%;" border="1"><colgro…" at bounding box center [379, 179] width 200 height 141
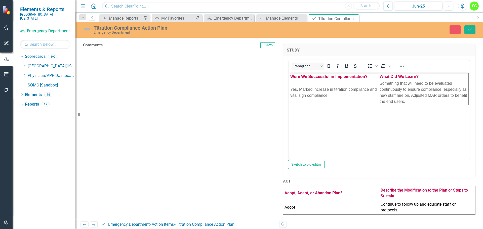
scroll to position [211, 0]
click at [437, 205] on td "Continue to follow up and educate staff on protocols." at bounding box center [427, 207] width 96 height 14
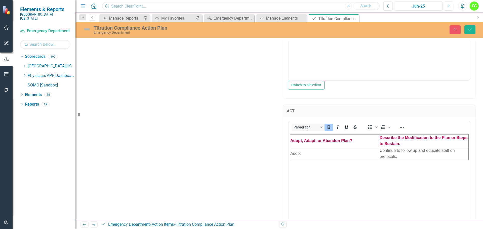
scroll to position [287, 0]
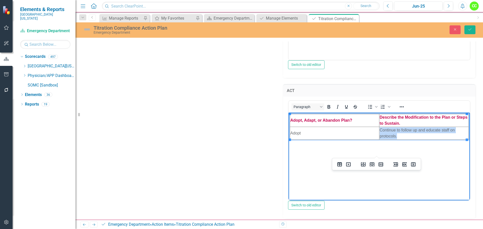
drag, startPoint x: 398, startPoint y: 137, endPoint x: 379, endPoint y: 129, distance: 20.8
click at [379, 129] on td "Continue to follow up and educate staff on protocols." at bounding box center [423, 133] width 89 height 13
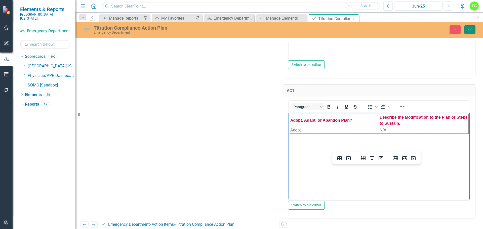
click at [466, 28] on button "Save" at bounding box center [469, 29] width 11 height 9
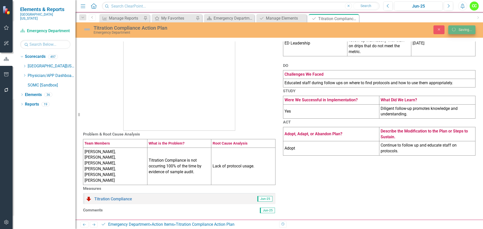
scroll to position [69, 0]
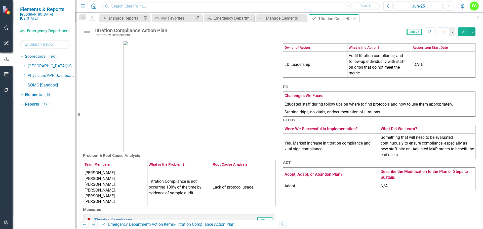
click at [355, 17] on icon "Close" at bounding box center [354, 19] width 5 height 4
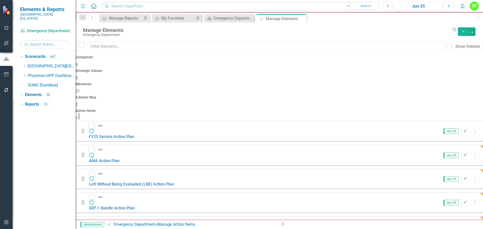
scroll to position [2, 0]
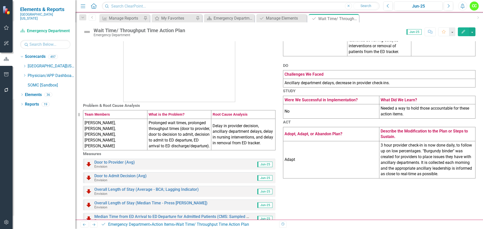
scroll to position [50, 0]
click at [329, 118] on td "No" at bounding box center [331, 111] width 96 height 14
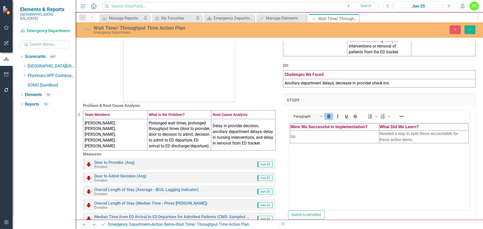
scroll to position [0, 0]
click at [398, 88] on td "Ancillary department delays, decrease in provider check-ins." at bounding box center [379, 83] width 192 height 9
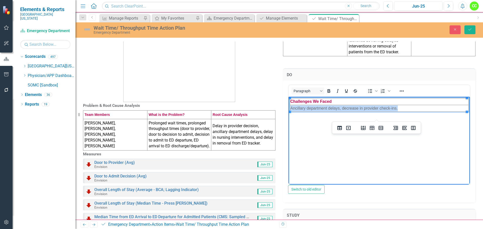
drag, startPoint x: 400, startPoint y: 108, endPoint x: 291, endPoint y: 107, distance: 109.4
click at [291, 107] on td "Ancillary department delays, decrease in provider check-ins." at bounding box center [379, 108] width 179 height 7
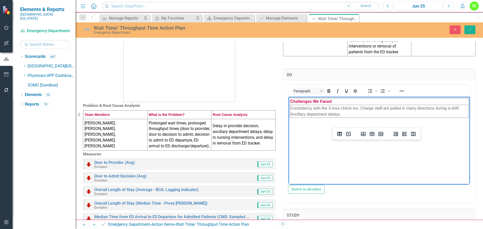
click at [477, 124] on div "Problem & Root Cause Analysis Team Members What is the Problem? Root Cause Anal…" at bounding box center [279, 196] width 408 height 423
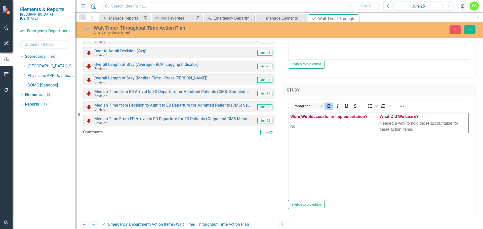
scroll to position [176, 0]
click at [297, 129] on td "No" at bounding box center [334, 126] width 89 height 13
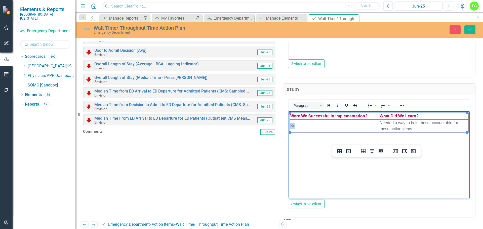
drag, startPoint x: 297, startPoint y: 128, endPoint x: 292, endPoint y: 128, distance: 5.8
click at [292, 128] on td "No" at bounding box center [334, 126] width 89 height 13
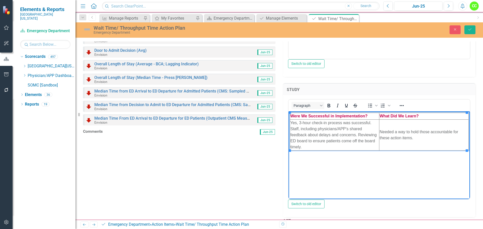
click at [423, 139] on td "Needed a way to hold those accountable for these action items." at bounding box center [423, 135] width 89 height 31
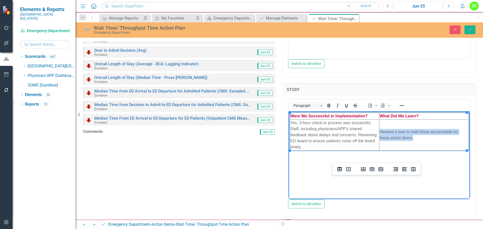
drag, startPoint x: 423, startPoint y: 139, endPoint x: 379, endPoint y: 129, distance: 44.6
click at [379, 129] on td "Needed a way to hold those accountable for these action items." at bounding box center [423, 135] width 89 height 31
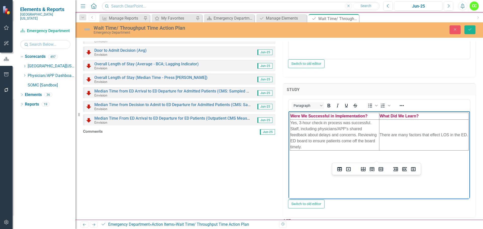
click at [474, 137] on div "STUDY <table style="border-collapse: collapse; width: 100%;" border="1"><colgro…" at bounding box center [379, 147] width 200 height 141
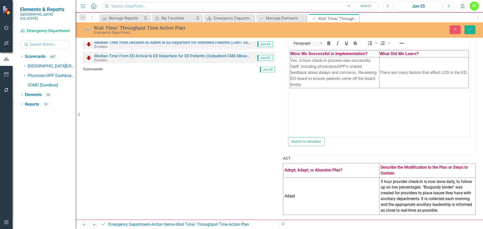
scroll to position [262, 0]
click at [315, 194] on td "Adapt" at bounding box center [331, 196] width 96 height 37
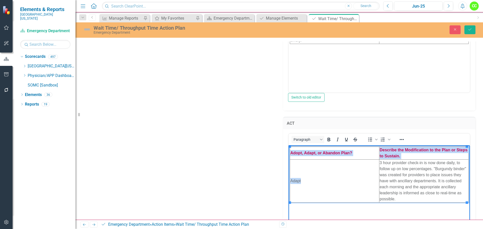
scroll to position [295, 0]
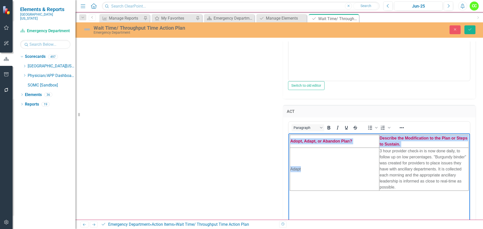
drag, startPoint x: 303, startPoint y: 172, endPoint x: 297, endPoint y: 192, distance: 21.3
click at [297, 192] on body "Adopt, Adapt, or Abandon Plan? Describe the Modification to the Plan or Steps t…" at bounding box center [379, 170] width 181 height 75
click at [306, 173] on td "Adapt" at bounding box center [334, 169] width 89 height 43
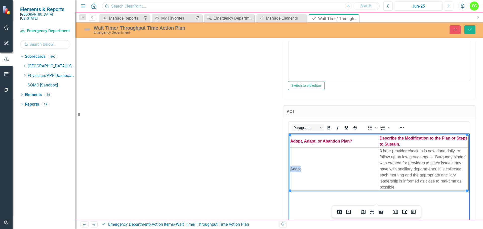
drag, startPoint x: 303, startPoint y: 169, endPoint x: 291, endPoint y: 170, distance: 12.6
click at [291, 170] on td "Adapt" at bounding box center [334, 169] width 89 height 43
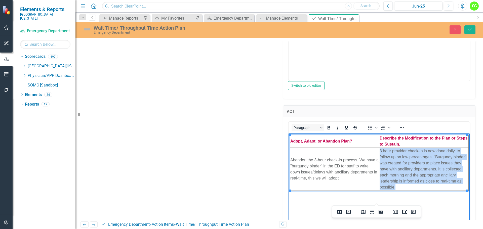
drag, startPoint x: 398, startPoint y: 188, endPoint x: 379, endPoint y: 151, distance: 41.7
click at [379, 151] on td "3 hour provider check-in is now done daily, to follow up on low percentages. "B…" at bounding box center [423, 169] width 89 height 43
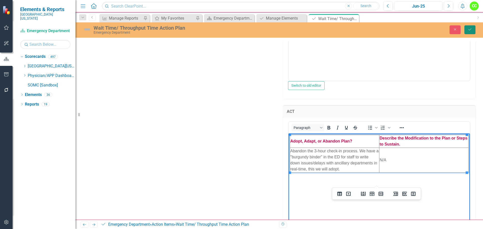
click at [474, 26] on button "Save" at bounding box center [469, 29] width 11 height 9
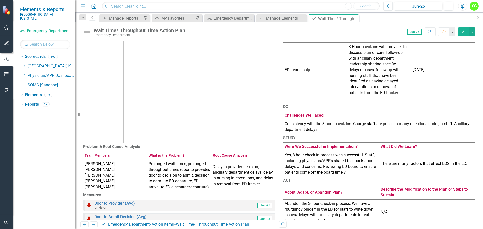
scroll to position [0, 0]
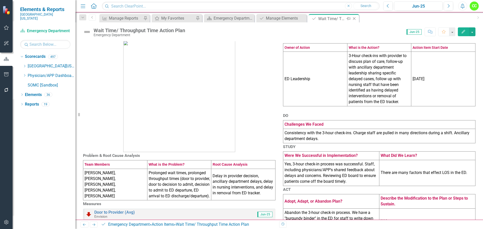
click at [354, 18] on icon "Close" at bounding box center [354, 19] width 5 height 4
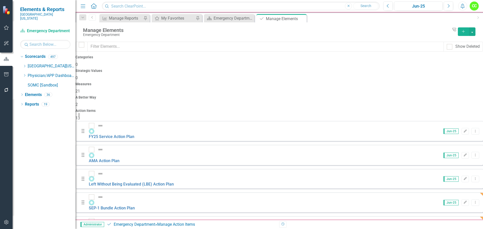
scroll to position [77, 0]
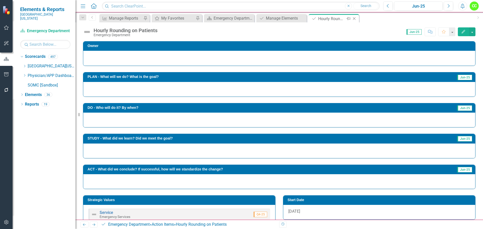
click at [355, 17] on icon "Close" at bounding box center [354, 19] width 5 height 4
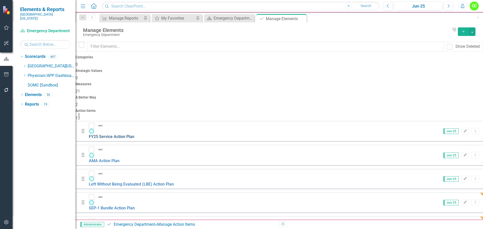
click at [134, 134] on link "FY25 Service Action Plan" at bounding box center [112, 136] width 46 height 5
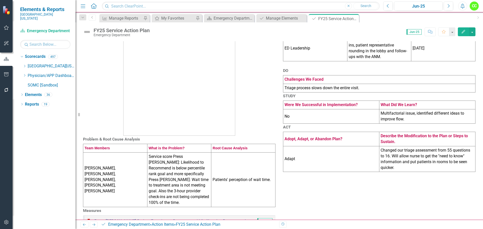
scroll to position [25, 0]
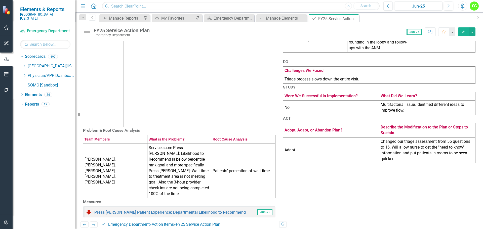
click at [360, 84] on td "Triage process slows down the entire visit." at bounding box center [379, 79] width 192 height 9
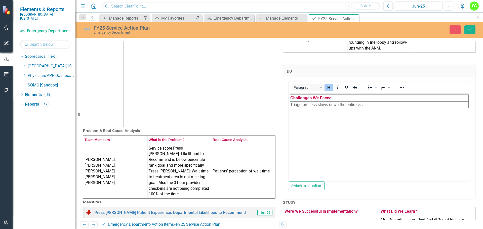
scroll to position [0, 0]
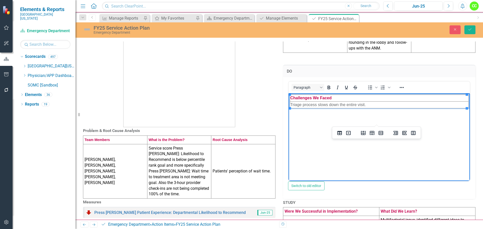
click at [373, 104] on td "Triage process slows down the entire visit." at bounding box center [379, 104] width 179 height 7
click at [293, 107] on html "Challenges We Faced Triage process slows down the entire visit." at bounding box center [379, 130] width 181 height 75
click at [378, 104] on td "Triage process slows down the entire visit." at bounding box center [379, 104] width 179 height 7
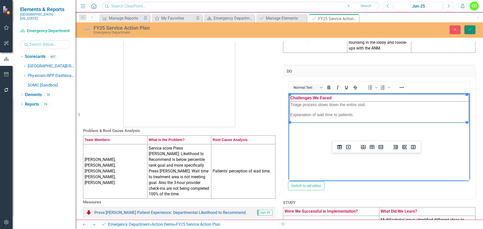
click at [471, 31] on icon "Save" at bounding box center [470, 30] width 5 height 4
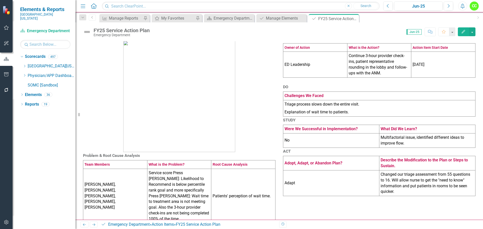
click at [327, 148] on td "No" at bounding box center [331, 140] width 96 height 14
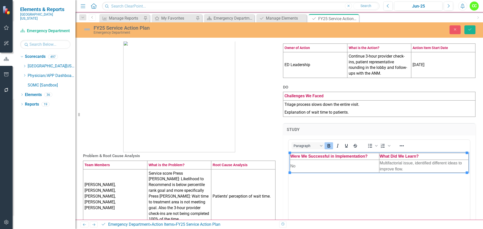
click at [310, 168] on td "No" at bounding box center [334, 166] width 89 height 13
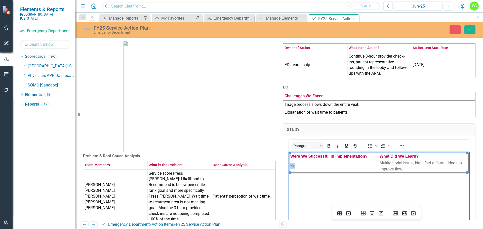
drag, startPoint x: 303, startPoint y: 168, endPoint x: 291, endPoint y: 168, distance: 12.1
click at [291, 168] on td "No" at bounding box center [334, 166] width 89 height 13
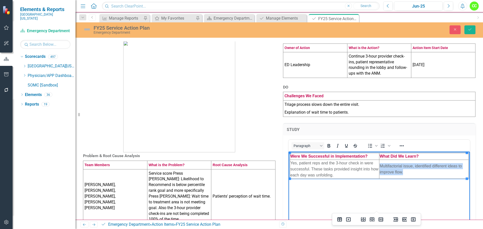
drag, startPoint x: 406, startPoint y: 173, endPoint x: 379, endPoint y: 165, distance: 28.3
click at [379, 165] on td "Multifactorial issue, identified different ideas to improve flow." at bounding box center [423, 169] width 89 height 19
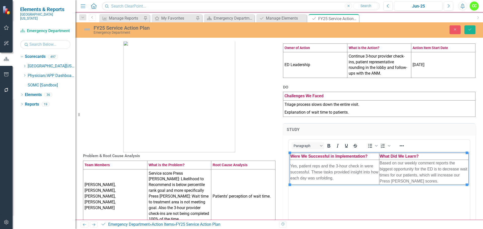
click at [472, 191] on div "STUDY <table style="border-collapse: collapse; width: 100%;" border="1"><colgro…" at bounding box center [379, 187] width 200 height 141
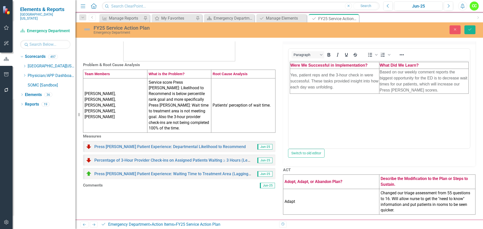
scroll to position [138, 0]
click at [304, 196] on td "Adapt" at bounding box center [331, 202] width 96 height 26
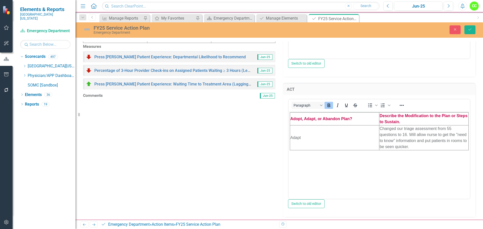
scroll to position [188, 0]
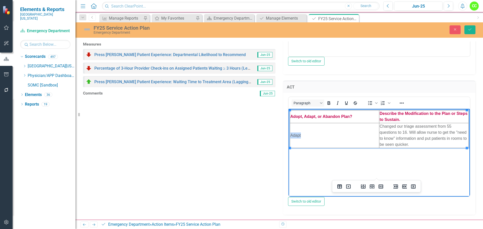
drag, startPoint x: 315, startPoint y: 137, endPoint x: 290, endPoint y: 137, distance: 25.4
click at [290, 137] on td "Adapt" at bounding box center [334, 135] width 89 height 25
click at [418, 145] on td "Changed our triage assessment from 55 questions to 16. Will allow nurse to get …" at bounding box center [423, 135] width 89 height 25
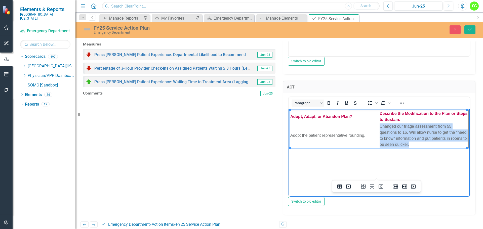
drag, startPoint x: 410, startPoint y: 144, endPoint x: 378, endPoint y: 128, distance: 35.0
click at [378, 128] on html "Adopt, Adapt, or Abandon Plan? Describe the Modification to the Plan or Steps t…" at bounding box center [379, 146] width 181 height 75
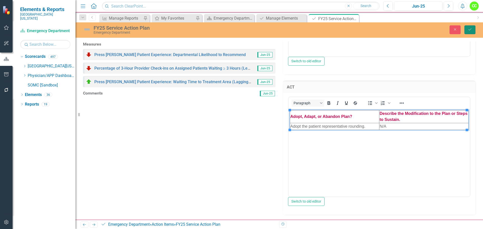
click at [471, 31] on icon "Save" at bounding box center [470, 30] width 5 height 4
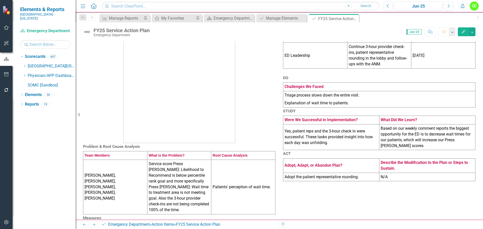
scroll to position [0, 0]
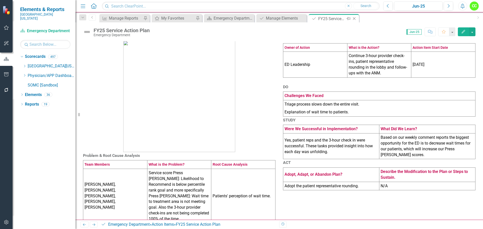
click at [354, 18] on icon "Close" at bounding box center [354, 19] width 5 height 4
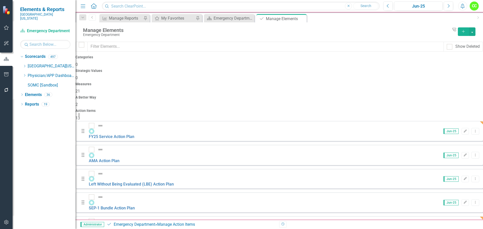
scroll to position [77, 0]
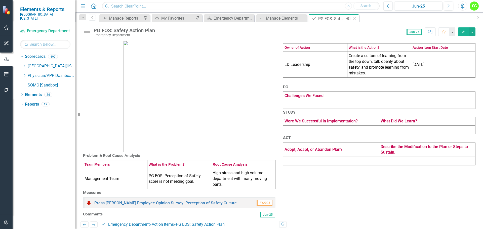
click at [355, 17] on icon "Close" at bounding box center [354, 19] width 5 height 4
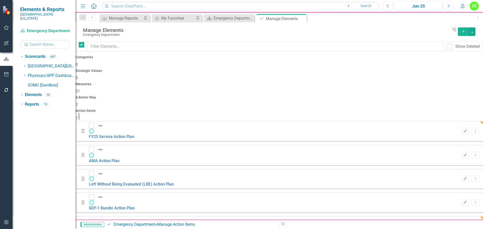
checkbox input "false"
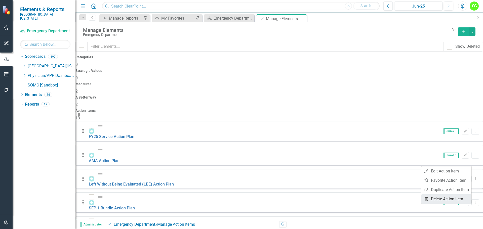
click at [432, 201] on link "Trash Delete Action Item" at bounding box center [446, 198] width 50 height 9
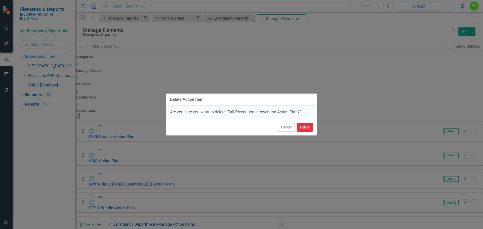
click at [303, 128] on button "Delete" at bounding box center [305, 127] width 16 height 9
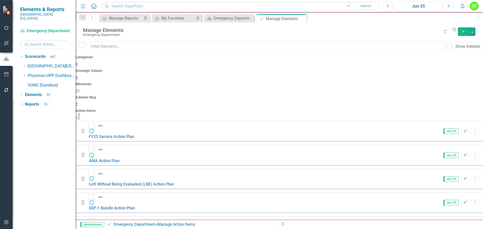
scroll to position [61, 0]
click at [4, 74] on icon "button" at bounding box center [6, 74] width 5 height 4
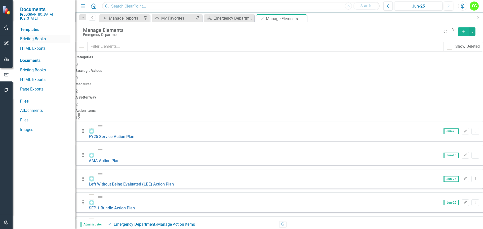
click at [38, 36] on link "Briefing Books" at bounding box center [45, 39] width 50 height 6
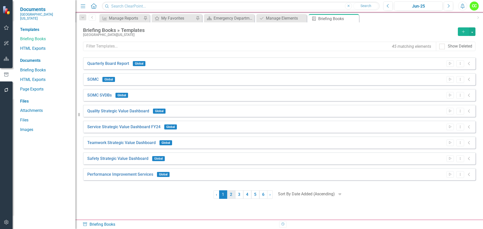
click at [231, 199] on link "2" at bounding box center [231, 194] width 8 height 9
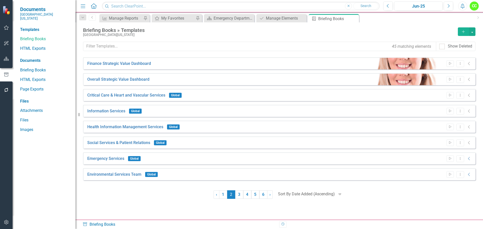
click at [461, 162] on div "Emergency Services Global Start Dropdown Menu Collapse" at bounding box center [279, 158] width 392 height 12
click at [459, 159] on icon "Dropdown Menu" at bounding box center [460, 158] width 4 height 3
click at [439, 184] on link "Edit Edit Template" at bounding box center [440, 185] width 47 height 9
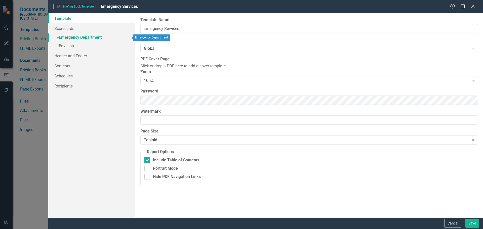
click at [88, 36] on link "» Emergency Department" at bounding box center [91, 37] width 87 height 9
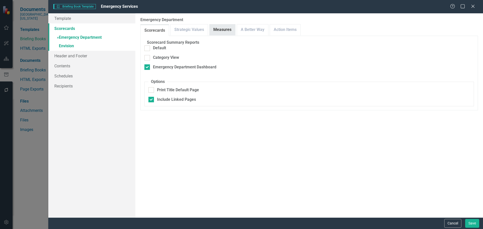
click at [229, 26] on link "Measures" at bounding box center [223, 29] width 26 height 11
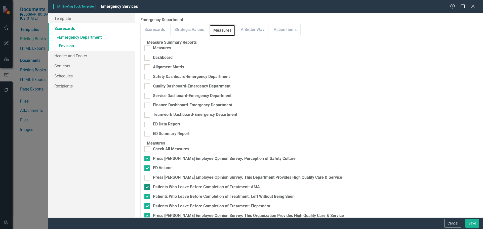
scroll to position [50, 0]
click at [150, 175] on div at bounding box center [147, 178] width 6 height 6
click at [148, 175] on input "Press [PERSON_NAME] Employee Opinion Survey: This Department Provides High Qual…" at bounding box center [145, 176] width 3 height 3
checkbox input "true"
click at [148, 213] on input "Press [PERSON_NAME] Employee Opinion Survey: This Organization Provides High Qu…" at bounding box center [145, 214] width 3 height 3
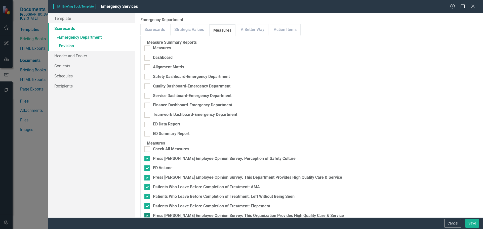
checkbox input "false"
checkbox input "true"
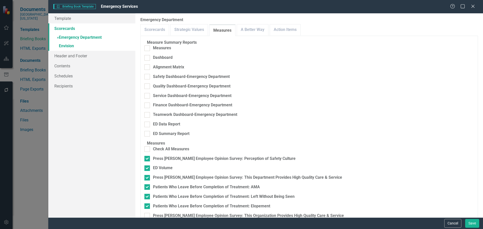
checkbox input "true"
click at [253, 29] on link "A Better Way" at bounding box center [252, 29] width 31 height 11
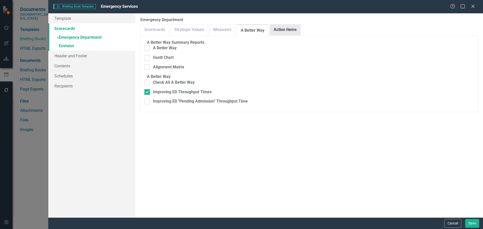
click at [296, 32] on link "Action Items" at bounding box center [285, 29] width 30 height 11
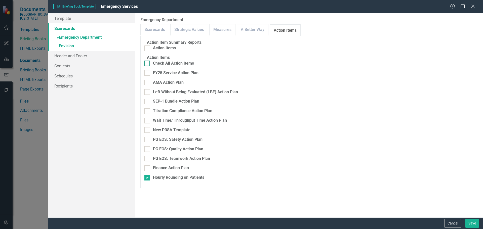
click at [150, 66] on div at bounding box center [147, 64] width 6 height 6
click at [148, 64] on input "Check All Action Items" at bounding box center [145, 62] width 3 height 3
checkbox input "true"
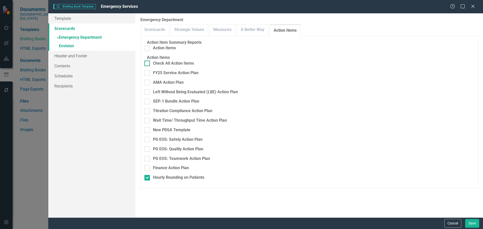
checkbox input "true"
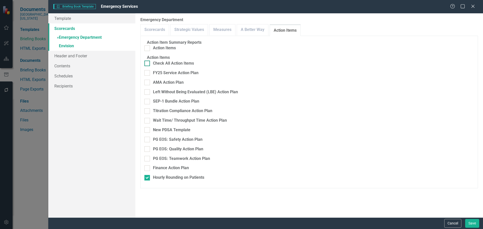
checkbox input "true"
click at [150, 179] on div at bounding box center [147, 178] width 6 height 6
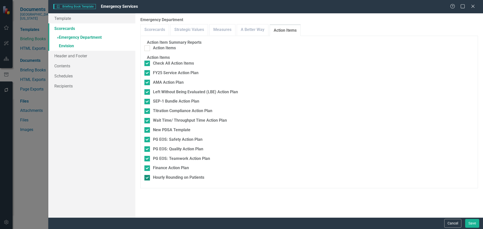
click at [148, 178] on input "Hourly Rounding on Patients" at bounding box center [145, 176] width 3 height 3
checkbox input "false"
click at [150, 133] on div at bounding box center [147, 130] width 6 height 6
click at [148, 131] on input "New PDSA Template" at bounding box center [145, 128] width 3 height 3
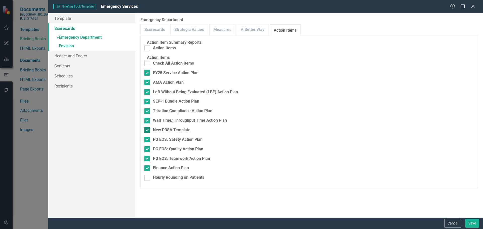
checkbox input "false"
click at [63, 47] on link "» Envision" at bounding box center [91, 46] width 87 height 9
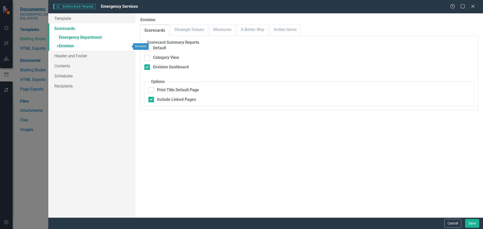
checkbox input "false"
click at [217, 29] on link "Measures" at bounding box center [223, 29] width 26 height 11
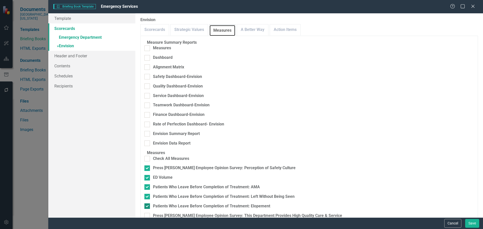
scroll to position [126, 0]
click at [150, 213] on div at bounding box center [147, 216] width 6 height 6
click at [148, 213] on input "Press [PERSON_NAME] Employee Opinion Survey: This Department Provides High Qual…" at bounding box center [145, 214] width 3 height 3
checkbox input "true"
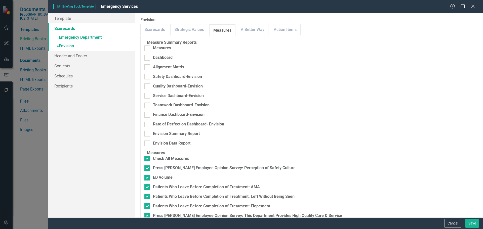
click at [150, 223] on div at bounding box center [147, 226] width 6 height 6
click at [148, 223] on input "Press [PERSON_NAME] Employee Opinion Survey: This Organization Provides High Qu…" at bounding box center [145, 224] width 3 height 3
checkbox input "false"
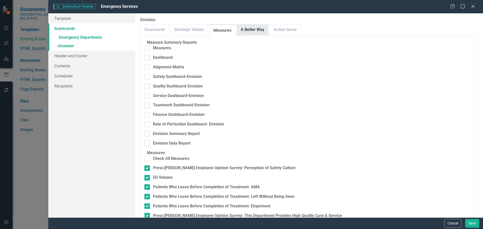
click at [254, 30] on link "A Better Way" at bounding box center [252, 29] width 31 height 11
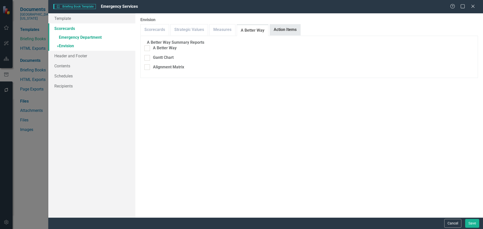
click at [284, 30] on link "Action Items" at bounding box center [285, 29] width 30 height 11
click at [468, 224] on button "Save" at bounding box center [472, 223] width 14 height 9
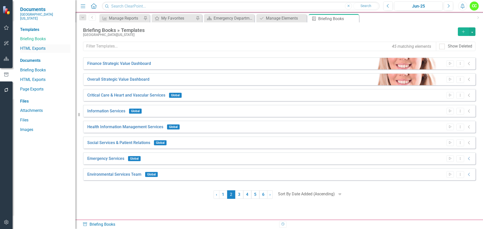
click at [38, 46] on link "HTML Exports" at bounding box center [45, 49] width 50 height 6
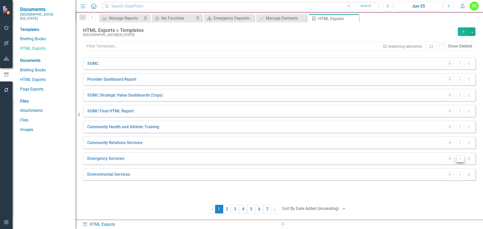
click at [459, 158] on icon "Dropdown Menu" at bounding box center [460, 158] width 4 height 3
click at [431, 187] on link "Edit Edit Template" at bounding box center [440, 185] width 47 height 9
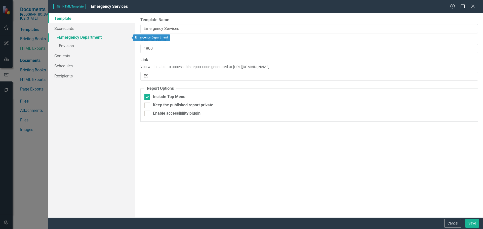
click at [93, 36] on link "» Emergency Department" at bounding box center [91, 37] width 87 height 9
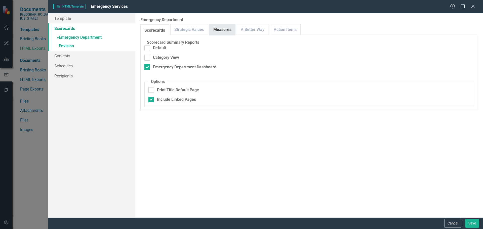
click at [220, 30] on link "Measures" at bounding box center [223, 29] width 26 height 11
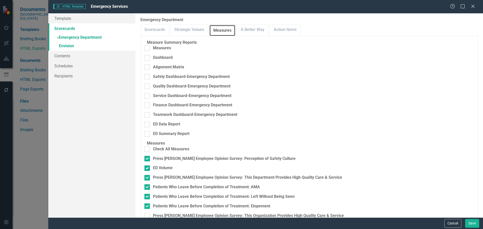
scroll to position [124, 0]
click at [258, 29] on link "A Better Way" at bounding box center [252, 29] width 31 height 11
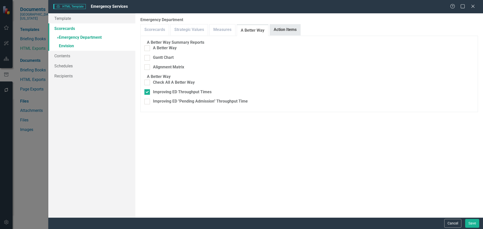
click at [281, 29] on link "Action Items" at bounding box center [285, 29] width 30 height 11
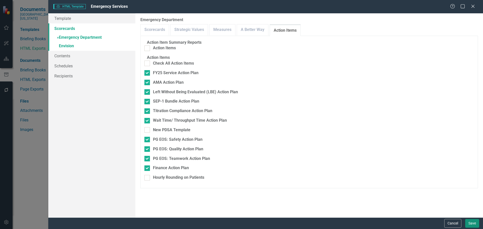
click at [469, 226] on button "Save" at bounding box center [472, 223] width 14 height 9
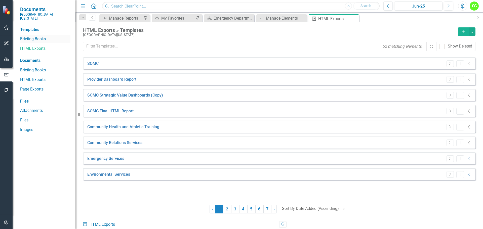
click at [35, 36] on link "Briefing Books" at bounding box center [45, 39] width 50 height 6
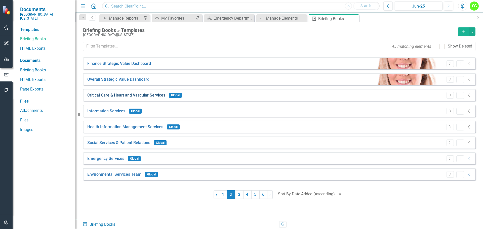
click at [138, 96] on link "Critical Care & Heart and Vascular Services" at bounding box center [126, 96] width 78 height 6
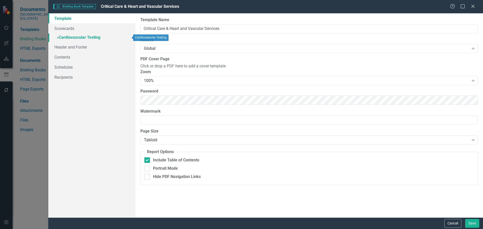
click at [57, 38] on span "»" at bounding box center [58, 37] width 2 height 5
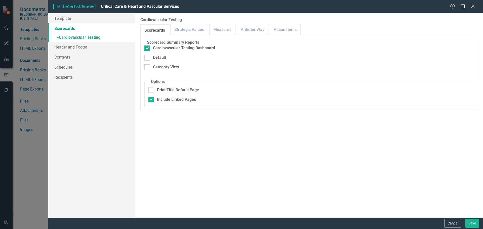
click at [60, 25] on link "Scorecards" at bounding box center [91, 28] width 87 height 10
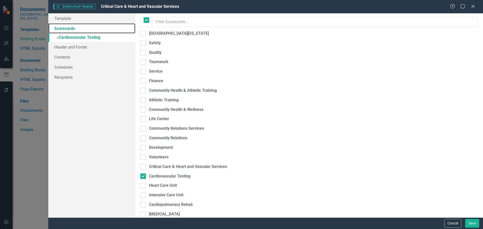
checkbox input "true"
checkbox input "false"
click at [456, 223] on button "Cancel" at bounding box center [452, 223] width 17 height 9
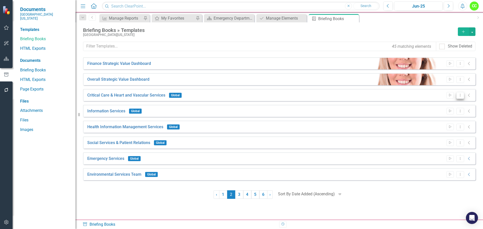
click at [459, 93] on button "Dropdown Menu" at bounding box center [460, 95] width 8 height 7
click at [433, 122] on link "Edit Edit Template" at bounding box center [440, 122] width 47 height 9
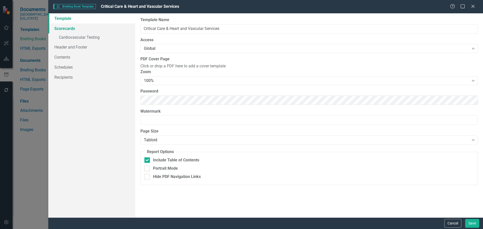
click at [70, 28] on link "Scorecards" at bounding box center [91, 28] width 87 height 10
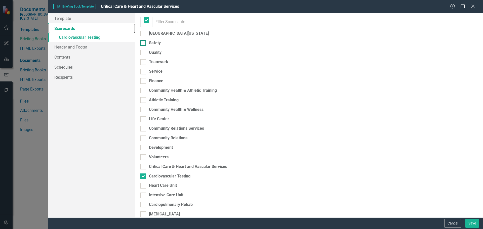
checkbox input "true"
checkbox input "false"
click at [142, 183] on input "Heart Care Unit" at bounding box center [141, 184] width 3 height 3
checkbox input "true"
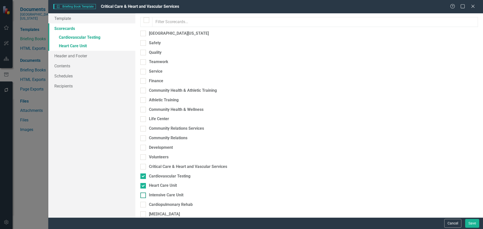
click at [143, 193] on div at bounding box center [143, 196] width 6 height 6
click at [143, 193] on input "Intensive Care Unit" at bounding box center [141, 194] width 3 height 3
checkbox input "true"
click at [144, 202] on div at bounding box center [143, 205] width 6 height 6
click at [144, 202] on input "Cardiopulmonary Rehab" at bounding box center [141, 203] width 3 height 3
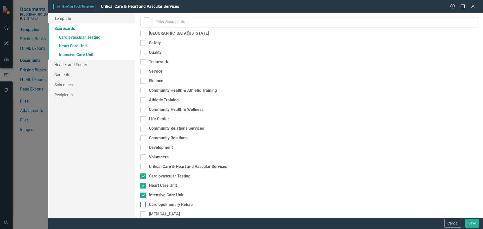
checkbox input "true"
click at [142, 212] on input "[MEDICAL_DATA]" at bounding box center [141, 213] width 3 height 3
checkbox input "true"
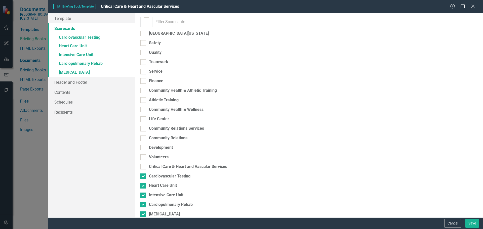
click at [144, 221] on div at bounding box center [143, 224] width 6 height 6
click at [144, 221] on input "[MEDICAL_DATA] - DCI (Contracted Staff)" at bounding box center [141, 222] width 3 height 3
checkbox input "true"
click at [143, 229] on input "Hicuity Health (Contracted Staff)" at bounding box center [141, 232] width 3 height 3
checkbox input "true"
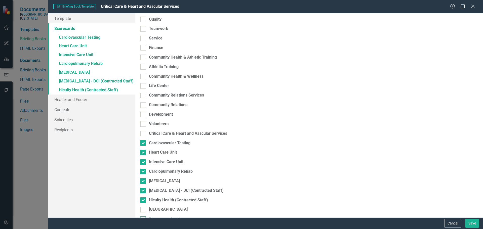
scroll to position [50, 0]
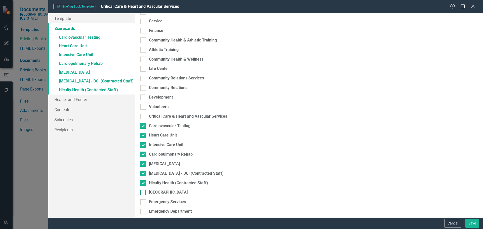
click at [143, 190] on input "[GEOGRAPHIC_DATA]" at bounding box center [141, 191] width 3 height 3
checkbox input "true"
click at [474, 221] on button "Save" at bounding box center [472, 223] width 14 height 9
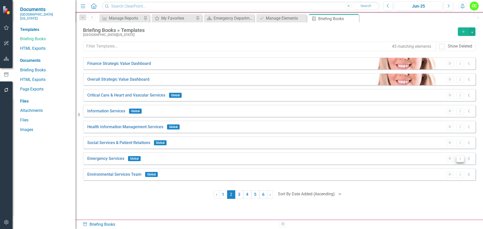
click at [460, 159] on icon "Dropdown Menu" at bounding box center [460, 158] width 4 height 3
click at [431, 184] on link "Edit Edit Template" at bounding box center [440, 185] width 47 height 9
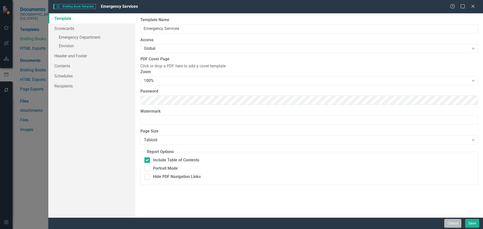
click at [453, 221] on button "Cancel" at bounding box center [452, 223] width 17 height 9
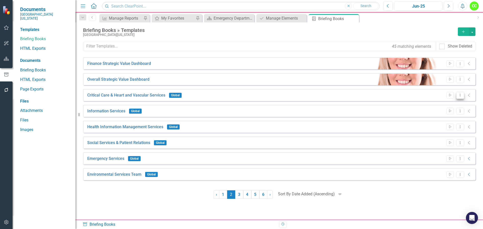
click at [460, 97] on icon "Dropdown Menu" at bounding box center [460, 95] width 4 height 3
click at [431, 125] on link "Edit Edit Template" at bounding box center [440, 122] width 47 height 9
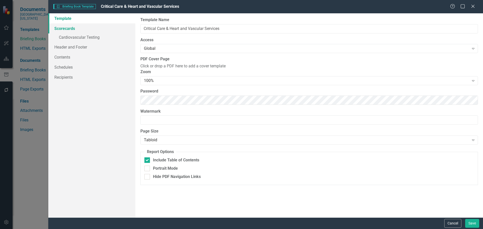
click at [68, 27] on link "Scorecards" at bounding box center [91, 28] width 87 height 10
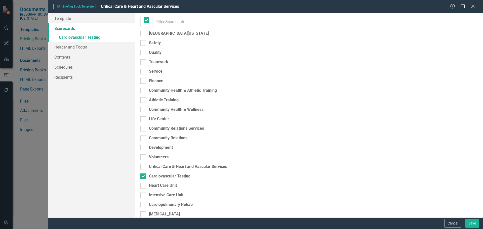
checkbox input "false"
click at [142, 183] on div at bounding box center [143, 186] width 6 height 6
click at [142, 183] on input "Heart Care Unit" at bounding box center [141, 184] width 3 height 3
checkbox input "true"
click at [143, 193] on div at bounding box center [143, 196] width 6 height 6
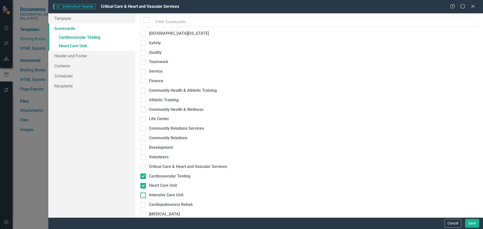
click at [143, 193] on input "Intensive Care Unit" at bounding box center [141, 194] width 3 height 3
checkbox input "true"
click at [144, 202] on div at bounding box center [143, 205] width 6 height 6
click at [144, 202] on input "Cardiopulmonary Rehab" at bounding box center [141, 203] width 3 height 3
checkbox input "true"
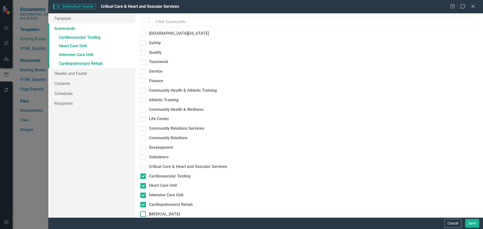
click at [144, 212] on div at bounding box center [143, 215] width 6 height 6
click at [144, 212] on input "[MEDICAL_DATA]" at bounding box center [141, 213] width 3 height 3
checkbox input "true"
click at [144, 221] on div at bounding box center [143, 224] width 6 height 6
click at [144, 221] on input "[MEDICAL_DATA] - DCI (Contracted Staff)" at bounding box center [141, 222] width 3 height 3
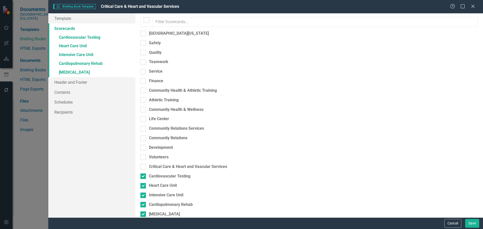
checkbox input "true"
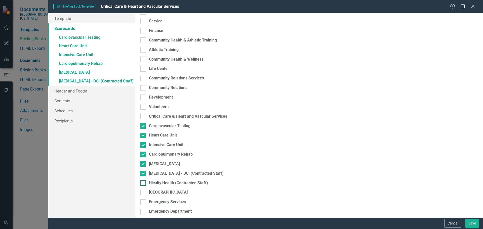
click at [145, 180] on div at bounding box center [143, 183] width 6 height 6
click at [144, 180] on input "Hicuity Health (Contracted Staff)" at bounding box center [141, 181] width 3 height 3
checkbox input "true"
click at [143, 190] on div at bounding box center [143, 193] width 6 height 6
click at [143, 190] on input "[GEOGRAPHIC_DATA]" at bounding box center [141, 191] width 3 height 3
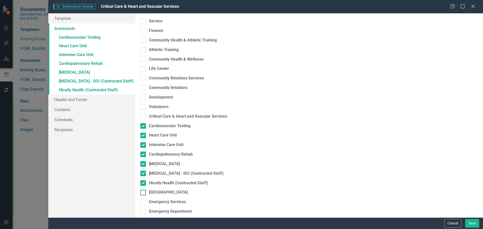
checkbox input "true"
click at [143, 199] on input "Emergency Services" at bounding box center [141, 200] width 3 height 3
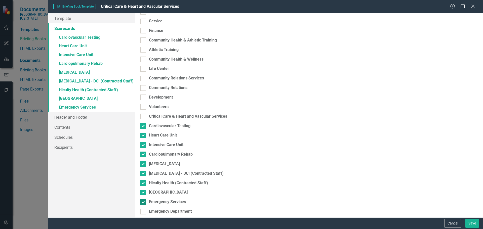
click at [144, 199] on div at bounding box center [143, 202] width 6 height 6
click at [144, 199] on input "Emergency Services" at bounding box center [141, 200] width 3 height 3
checkbox input "false"
click at [472, 224] on button "Save" at bounding box center [472, 223] width 14 height 9
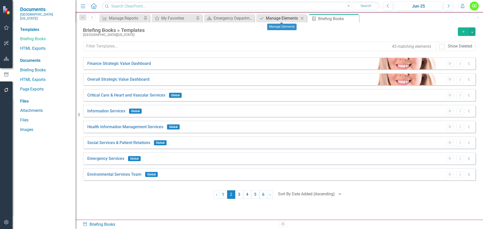
click at [283, 16] on div "Manage Elements" at bounding box center [282, 18] width 33 height 6
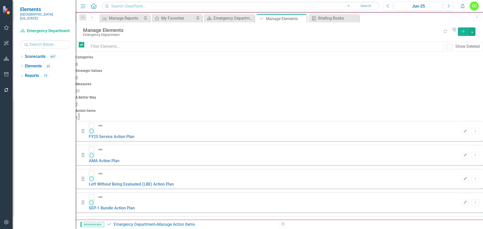
checkbox input "false"
click at [119, 158] on link "AMA Action Plan" at bounding box center [104, 160] width 31 height 5
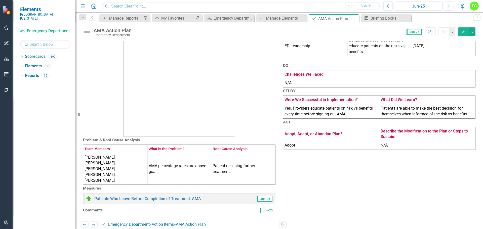
scroll to position [50, 0]
click at [390, 150] on td "N/A" at bounding box center [427, 145] width 96 height 9
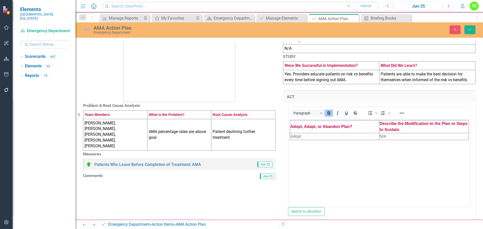
scroll to position [0, 0]
click at [381, 135] on td "N/A" at bounding box center [423, 136] width 89 height 7
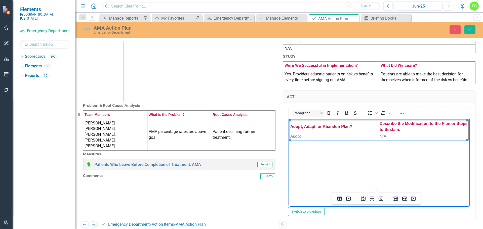
click at [380, 137] on td "N/A" at bounding box center [423, 136] width 89 height 7
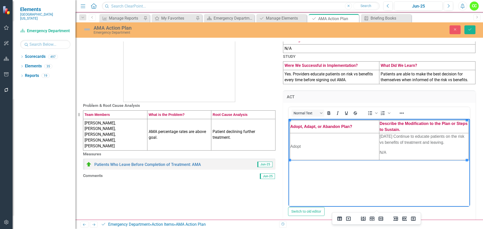
click at [380, 151] on p "N/A" at bounding box center [424, 152] width 89 height 6
click at [472, 29] on button "Save" at bounding box center [469, 29] width 11 height 9
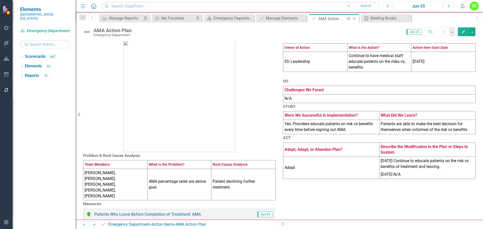
click at [354, 18] on icon "Close" at bounding box center [354, 19] width 5 height 4
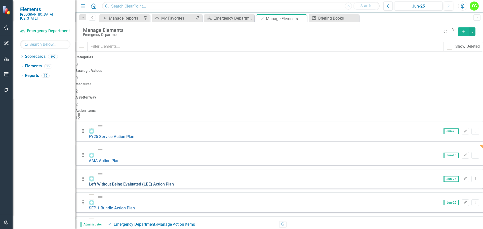
click at [165, 182] on link "Left Without Being Evaluated (LBE) Action Plan" at bounding box center [131, 184] width 85 height 5
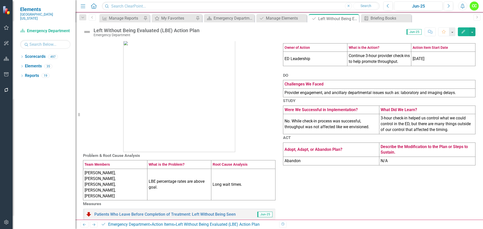
click at [438, 134] on td "3-hour check-in helped us control what we could control in the ED, but there ar…" at bounding box center [427, 124] width 96 height 20
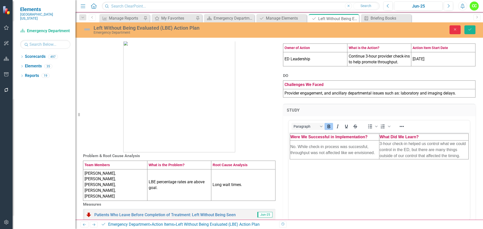
click at [454, 32] on button "Close" at bounding box center [455, 29] width 11 height 9
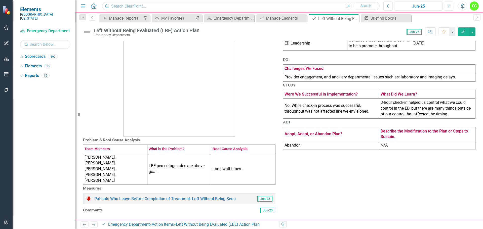
scroll to position [63, 0]
click at [379, 150] on td "N/A" at bounding box center [427, 145] width 96 height 9
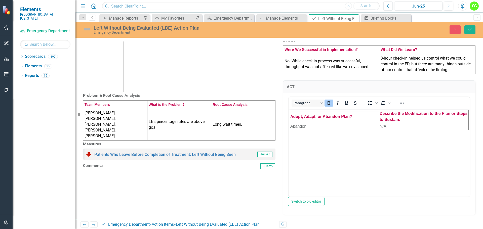
scroll to position [0, 0]
click at [380, 125] on td "N/A" at bounding box center [423, 126] width 89 height 7
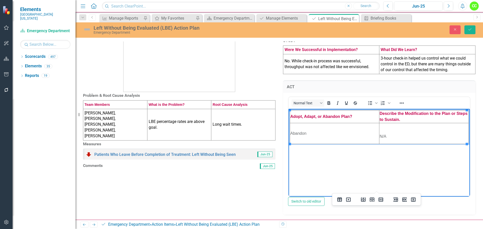
click at [386, 127] on p "Rich Text Area. Press ALT-0 for help." at bounding box center [424, 126] width 89 height 6
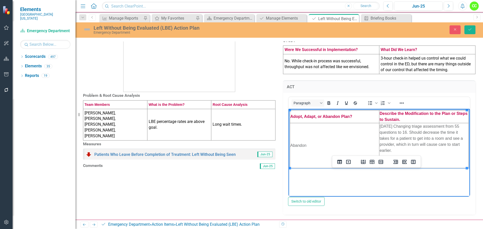
click at [291, 145] on td "Abandon" at bounding box center [334, 145] width 89 height 45
click at [380, 160] on p "N/A" at bounding box center [424, 160] width 89 height 6
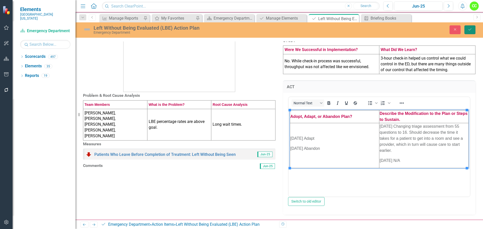
click at [468, 27] on button "Save" at bounding box center [469, 29] width 11 height 9
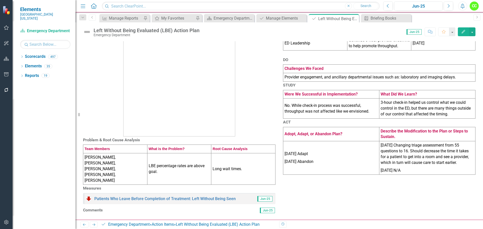
scroll to position [63, 0]
click at [389, 174] on p "8/12/25 N/A" at bounding box center [427, 170] width 93 height 7
click at [350, 175] on td "5/8/25 Adapt 8/12/25 Abandon" at bounding box center [331, 157] width 96 height 33
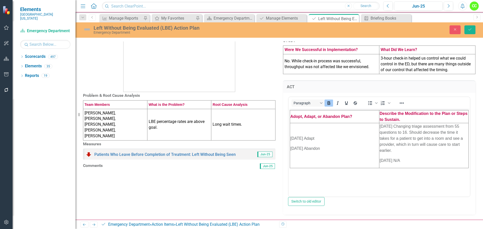
scroll to position [0, 0]
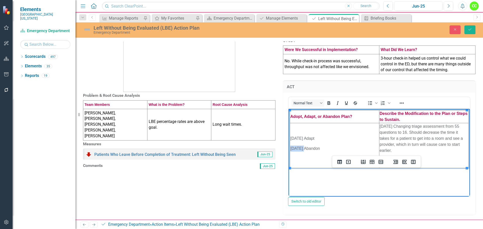
drag, startPoint x: 303, startPoint y: 148, endPoint x: 290, endPoint y: 149, distance: 13.1
click at [290, 149] on p "8/12/25 Abandon" at bounding box center [334, 148] width 89 height 6
click at [296, 147] on p "FU25 Abandon" at bounding box center [334, 148] width 89 height 6
click at [301, 148] on p "FY25 Abandon" at bounding box center [334, 148] width 89 height 6
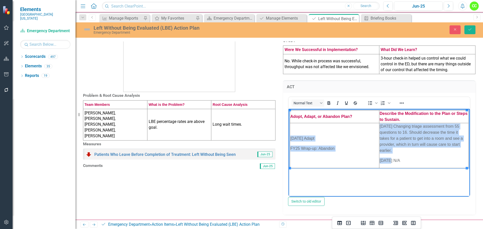
drag, startPoint x: 392, startPoint y: 160, endPoint x: 387, endPoint y: 161, distance: 5.1
click at [387, 161] on p "8/12/25 N/A" at bounding box center [424, 160] width 89 height 6
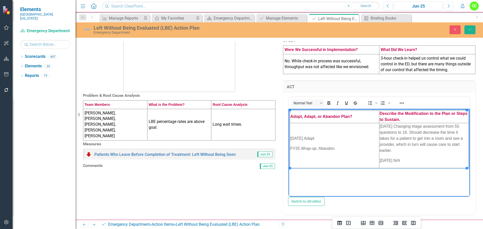
click at [393, 160] on p "8/12/25 N/A" at bounding box center [424, 160] width 89 height 6
drag, startPoint x: 392, startPoint y: 160, endPoint x: 379, endPoint y: 160, distance: 13.1
click at [379, 160] on html "Adopt, Adapt, or Abandon Plan? Describe the Modification to the Plan or Steps t…" at bounding box center [379, 146] width 181 height 75
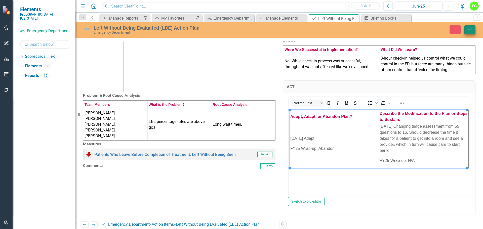
click at [471, 33] on button "Save" at bounding box center [469, 29] width 11 height 9
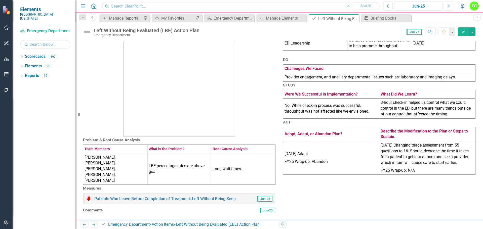
scroll to position [63, 0]
click at [354, 18] on icon "Close" at bounding box center [354, 19] width 5 height 4
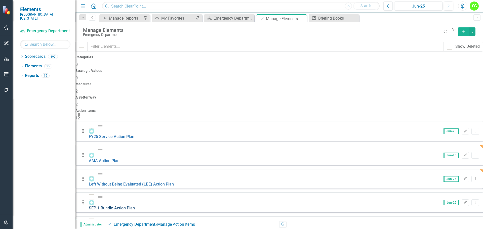
click at [135, 206] on link "SEP-1 Bundle Action Plan" at bounding box center [112, 208] width 46 height 5
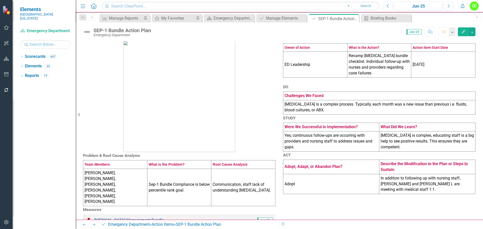
click at [301, 114] on td "Sepsis is a complex process. Typically, each month was a new issue than previou…" at bounding box center [379, 107] width 192 height 14
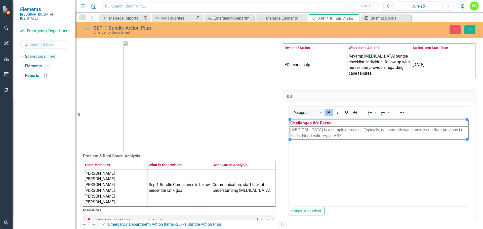
click at [291, 130] on td "Sepsis is a complex process. Typically, each month was a new issue than previou…" at bounding box center [379, 133] width 179 height 13
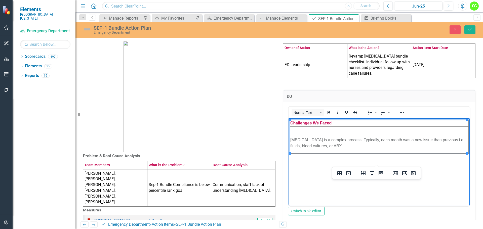
click at [297, 130] on p "Rich Text Area. Press ALT-0 for help." at bounding box center [379, 130] width 178 height 6
paste body "Rich Text Area. Press ALT-0 for help."
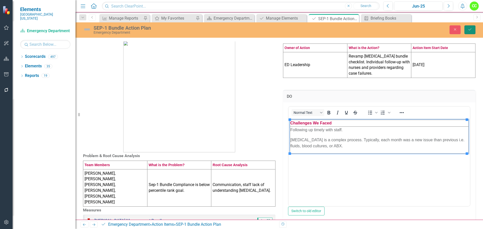
click at [465, 30] on button "Save" at bounding box center [469, 29] width 11 height 9
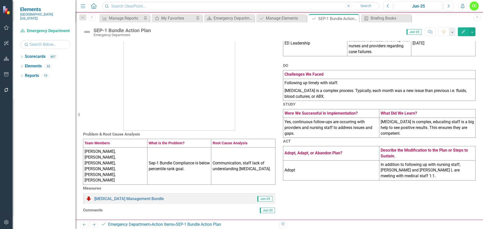
scroll to position [50, 0]
click at [354, 18] on icon "Close" at bounding box center [354, 19] width 5 height 4
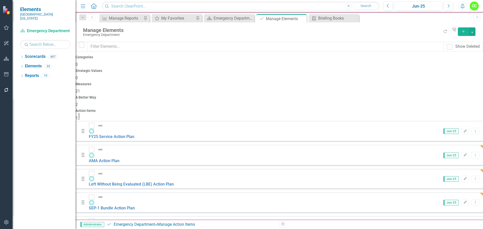
click at [145, 229] on link "Titration Compliance Action Plan" at bounding box center [118, 231] width 59 height 5
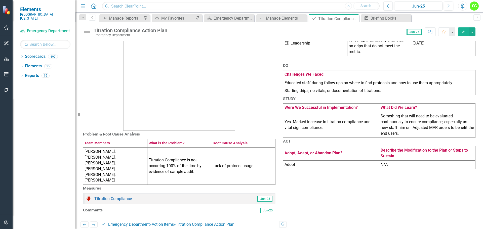
scroll to position [50, 0]
click at [379, 169] on td "N/A" at bounding box center [427, 164] width 96 height 9
click at [387, 169] on td "N/A" at bounding box center [427, 164] width 96 height 9
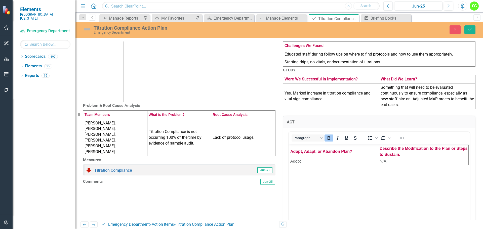
scroll to position [0, 0]
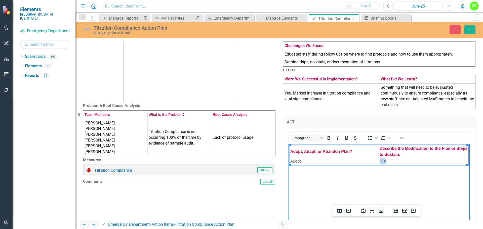
drag, startPoint x: 388, startPoint y: 162, endPoint x: 377, endPoint y: 160, distance: 10.9
click at [377, 160] on html "Adopt, Adapt, or Abandon Plan? Describe the Modification to the Plan or Steps t…" at bounding box center [379, 181] width 181 height 75
paste body "Rich Text Area. Press ALT-0 for help."
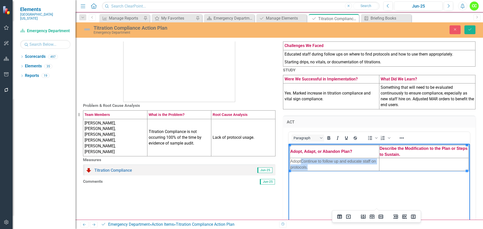
drag, startPoint x: 309, startPoint y: 168, endPoint x: 302, endPoint y: 163, distance: 8.5
click at [302, 163] on td "AdoptContinue to follow up and educate staff on protocols." at bounding box center [334, 164] width 89 height 13
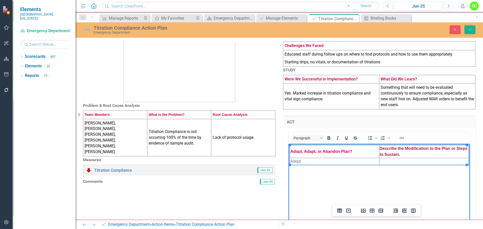
click at [400, 160] on td "Rich Text Area. Press ALT-0 for help." at bounding box center [423, 161] width 89 height 7
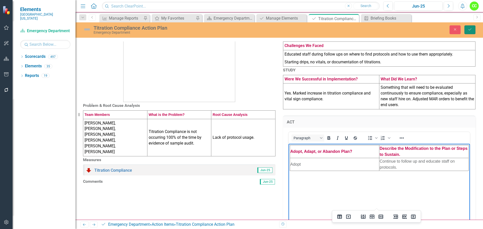
click at [469, 31] on button "Save" at bounding box center [469, 29] width 11 height 9
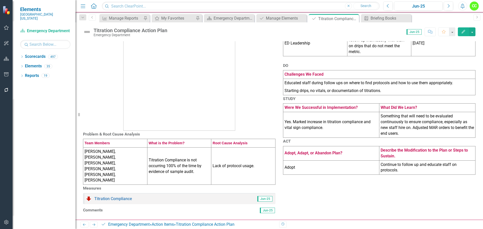
scroll to position [68, 0]
click at [355, 18] on icon "Close" at bounding box center [354, 19] width 5 height 4
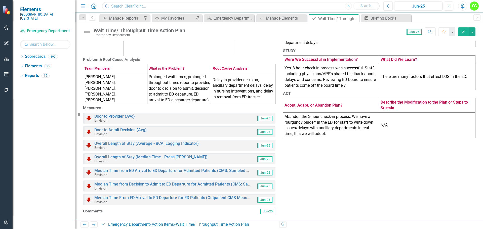
scroll to position [101, 0]
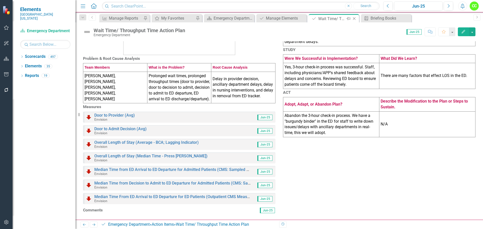
click at [355, 19] on icon "Close" at bounding box center [354, 19] width 5 height 4
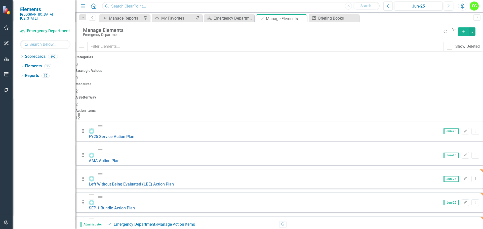
scroll to position [61, 0]
click at [22, 56] on icon at bounding box center [21, 57] width 1 height 2
click at [26, 65] on icon "Dropdown" at bounding box center [25, 66] width 4 height 3
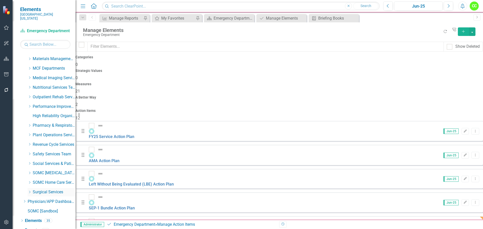
scroll to position [181, 0]
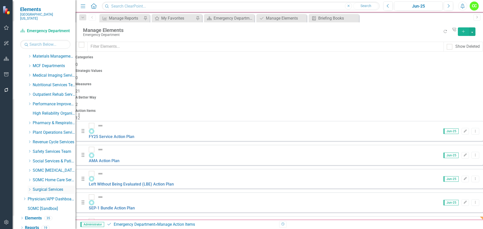
click at [29, 188] on icon "Dropdown" at bounding box center [30, 189] width 4 height 3
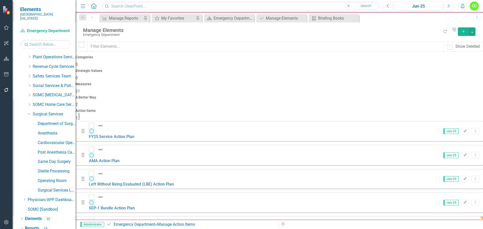
click at [46, 188] on link "Surgical Services Leadership" at bounding box center [57, 191] width 38 height 6
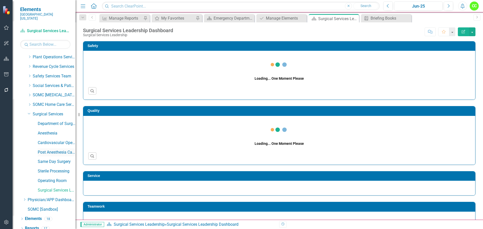
click at [57, 150] on link "Post Anesthesia Care Unit" at bounding box center [57, 153] width 38 height 6
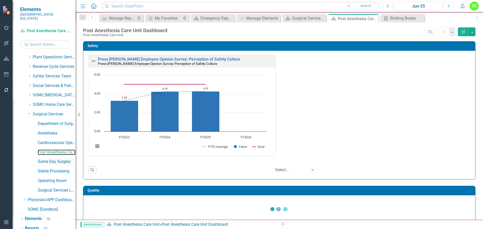
scroll to position [257, 0]
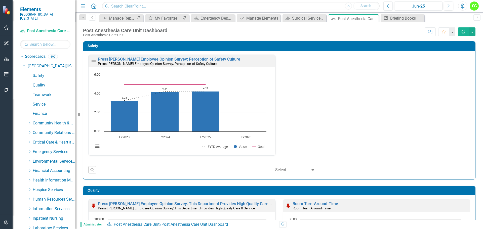
scroll to position [257, 0]
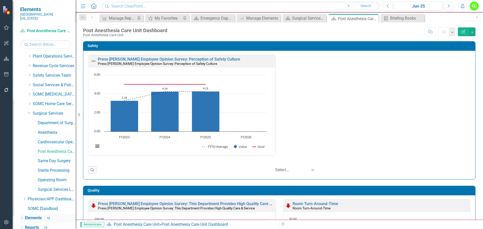
click at [37, 215] on link "Elements" at bounding box center [33, 218] width 17 height 6
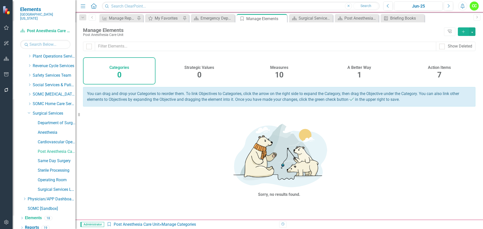
click at [360, 65] on div "A Better Way" at bounding box center [359, 67] width 24 height 6
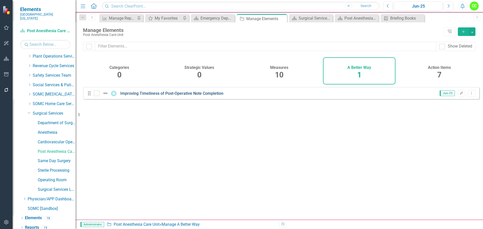
click at [204, 96] on link "Improving Timeliness of Post-Operative Note Completion" at bounding box center [171, 93] width 103 height 5
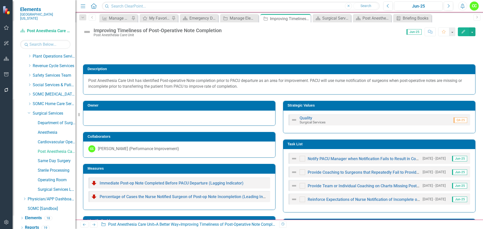
scroll to position [126, 0]
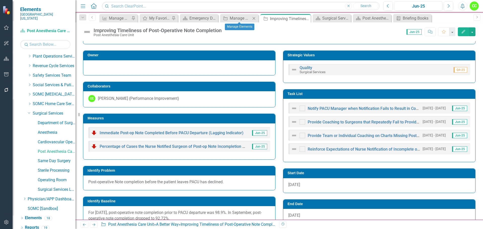
click at [255, 19] on icon "Close" at bounding box center [253, 18] width 5 height 4
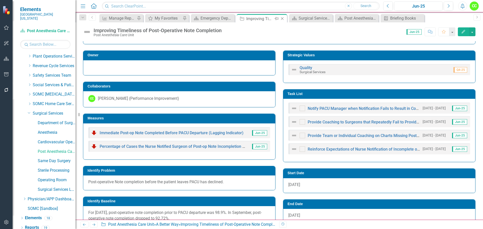
click at [283, 18] on icon "Close" at bounding box center [282, 19] width 5 height 4
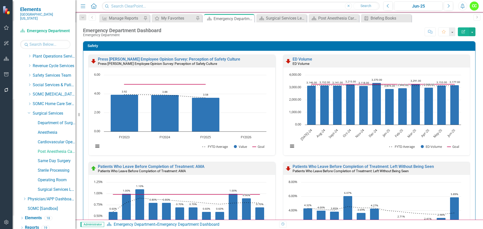
click at [0, 0] on icon "Close" at bounding box center [0, 0] width 0 height 0
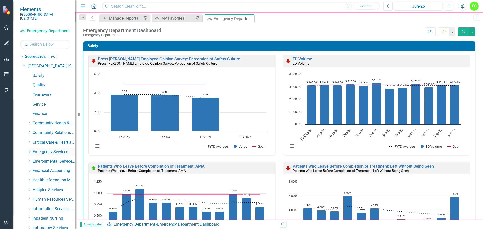
click at [30, 150] on icon "Dropdown" at bounding box center [30, 151] width 4 height 3
click at [49, 159] on link "Emergency Department" at bounding box center [57, 162] width 38 height 6
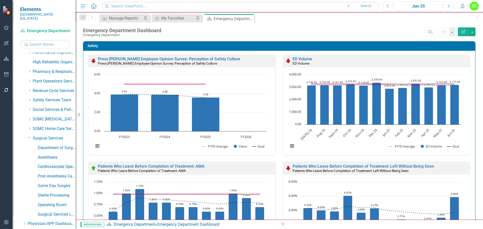
scroll to position [276, 0]
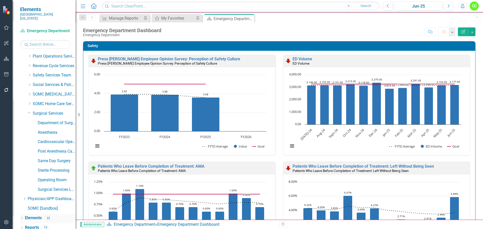
click at [41, 215] on link "Elements" at bounding box center [33, 218] width 17 height 6
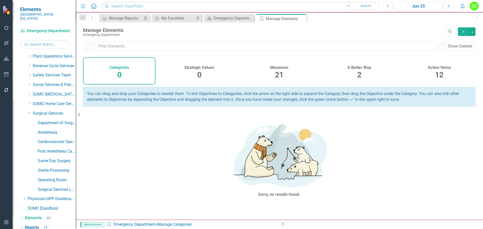
click at [439, 69] on h4 "Action Items" at bounding box center [439, 67] width 23 height 5
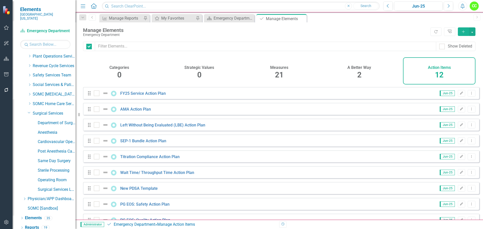
checkbox input "false"
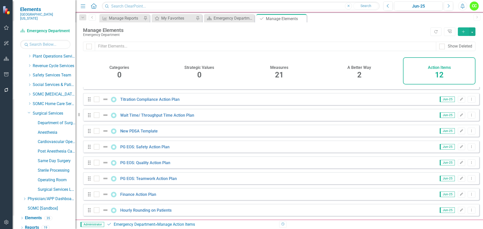
scroll to position [61, 0]
click at [150, 147] on link "PG EOS: Safety Action Plan" at bounding box center [144, 147] width 49 height 5
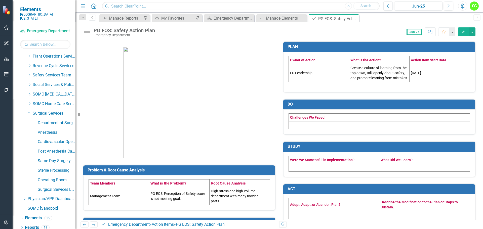
click at [325, 129] on td at bounding box center [379, 125] width 181 height 8
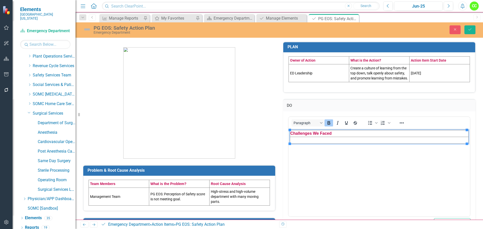
click at [302, 141] on td "Rich Text Area. Press ALT-0 for help." at bounding box center [379, 140] width 179 height 7
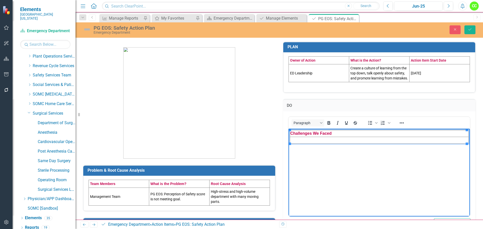
click at [336, 139] on td "Rich Text Area. Press ALT-0 for help." at bounding box center [379, 140] width 179 height 7
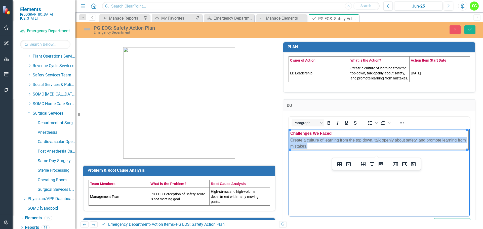
drag, startPoint x: 308, startPoint y: 147, endPoint x: 290, endPoint y: 141, distance: 18.9
click at [290, 141] on td "Create a culture of learning from the top down, talk openly about safety, and p…" at bounding box center [379, 143] width 179 height 13
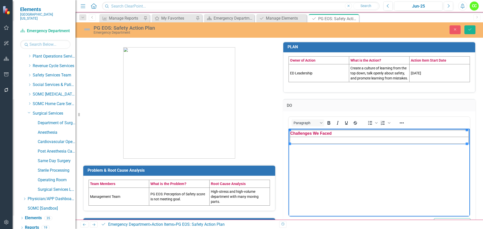
click at [315, 141] on td "Rich Text Area. Press ALT-0 for help." at bounding box center [379, 140] width 179 height 7
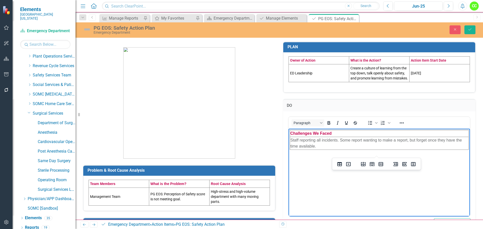
click at [475, 147] on div "Problem & Root Cause Analysis Team Members What is the Problem? Root Cause Anal…" at bounding box center [279, 182] width 408 height 295
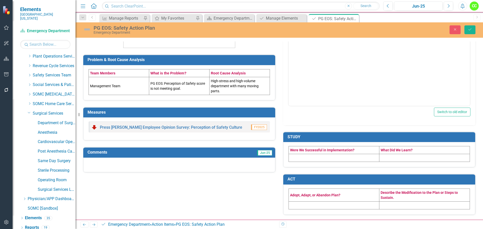
scroll to position [116, 0]
click at [335, 157] on td at bounding box center [334, 158] width 91 height 8
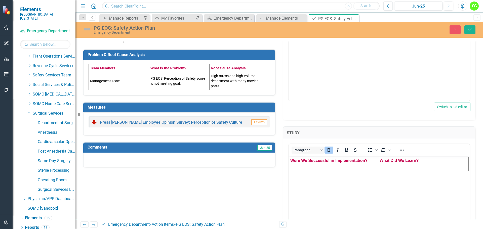
scroll to position [0, 0]
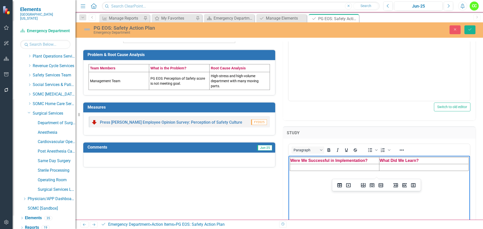
click at [328, 168] on td "Rich Text Area. Press ALT-0 for help." at bounding box center [334, 167] width 89 height 7
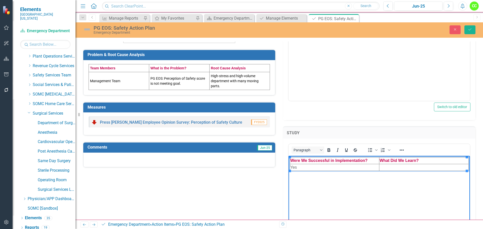
click at [417, 169] on td "Rich Text Area. Press ALT-0 for help." at bounding box center [423, 167] width 89 height 7
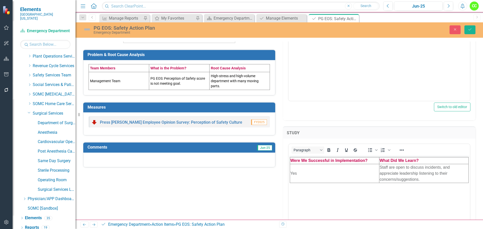
click at [474, 159] on div "STUDY <table style="border-collapse: collapse; width: 100%;" border="1"><colgro…" at bounding box center [379, 191] width 200 height 143
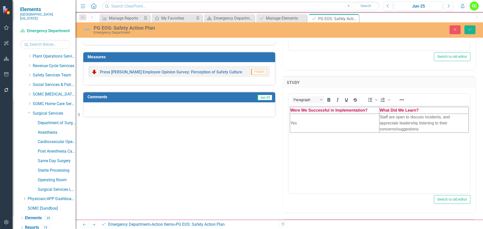
scroll to position [216, 0]
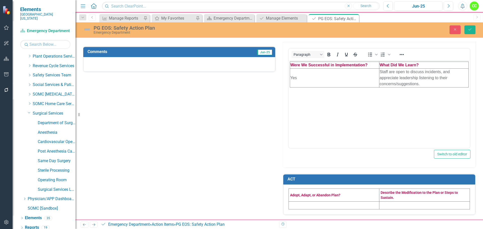
click at [324, 205] on td at bounding box center [334, 205] width 91 height 8
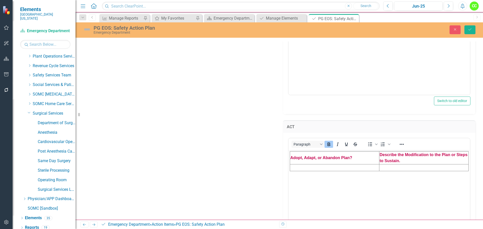
scroll to position [267, 0]
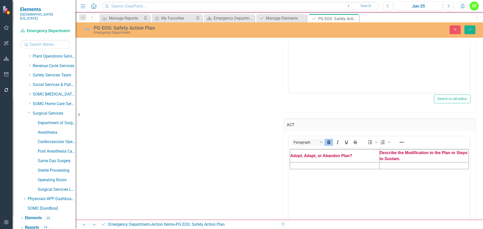
click at [315, 167] on td "Rich Text Area. Press ALT-0 for help." at bounding box center [334, 165] width 89 height 7
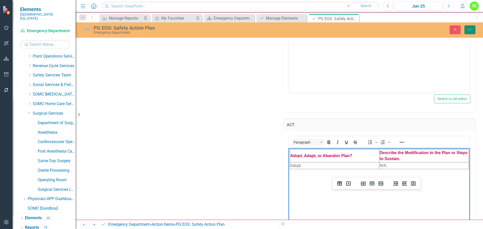
click at [474, 28] on button "Save" at bounding box center [469, 29] width 11 height 9
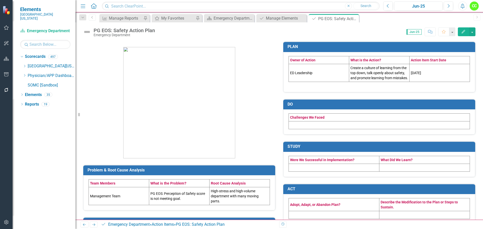
scroll to position [0, 0]
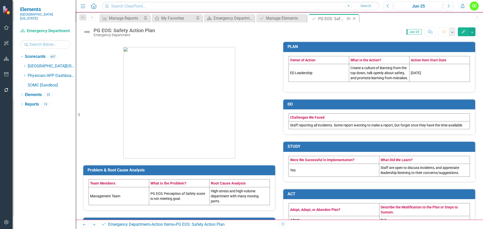
click at [357, 17] on icon "Close" at bounding box center [354, 19] width 5 height 4
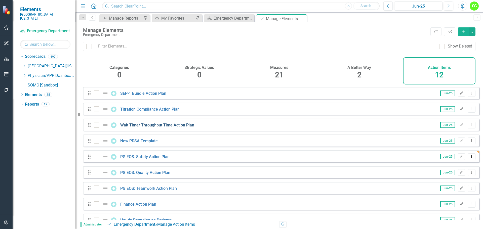
scroll to position [50, 0]
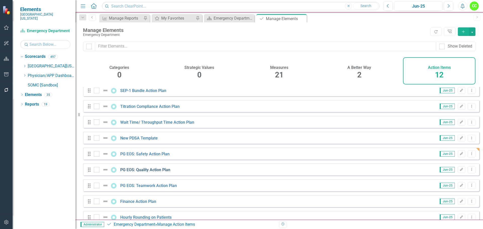
click at [148, 172] on link "PG EOS: Quality Action Plan" at bounding box center [145, 170] width 50 height 5
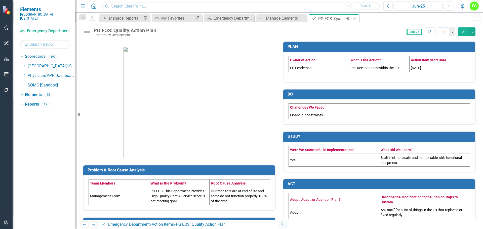
click at [354, 18] on icon at bounding box center [354, 18] width 3 height 3
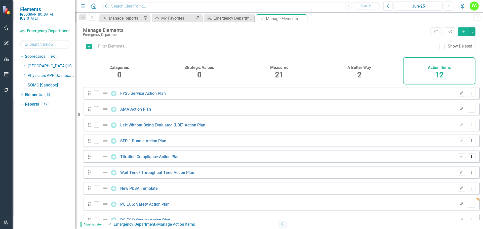
checkbox input "false"
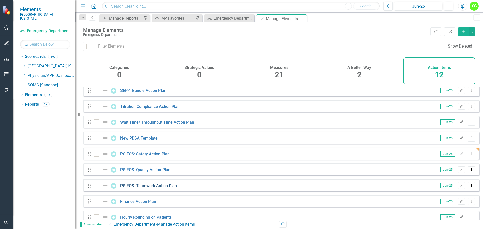
scroll to position [61, 0]
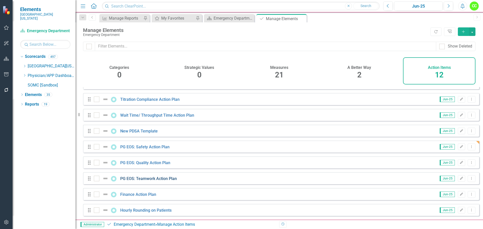
click at [155, 177] on link "PG EOS: Teamwork Action Plan" at bounding box center [148, 178] width 57 height 5
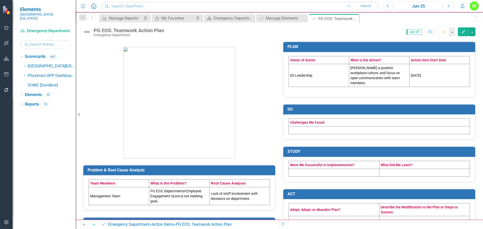
click at [364, 127] on td at bounding box center [379, 131] width 181 height 8
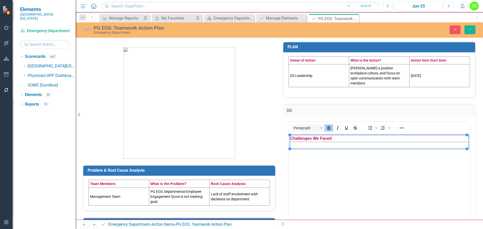
click at [342, 145] on td "Rich Text Area. Press ALT-0 for help." at bounding box center [379, 145] width 179 height 7
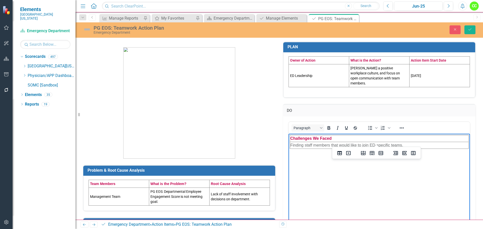
click at [475, 151] on div "Problem & Root Cause Analysis Team Members What is the Problem? Root Cause Anal…" at bounding box center [279, 185] width 408 height 300
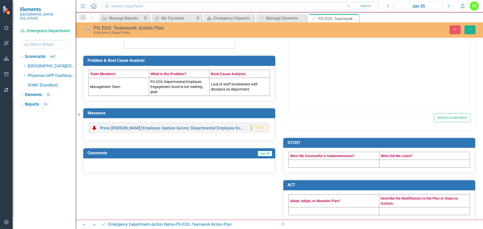
scroll to position [111, 0]
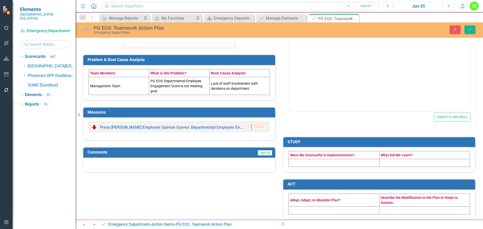
click at [330, 159] on td at bounding box center [334, 163] width 91 height 8
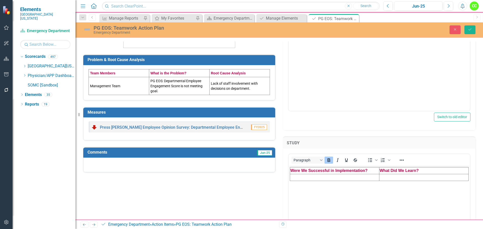
scroll to position [0, 0]
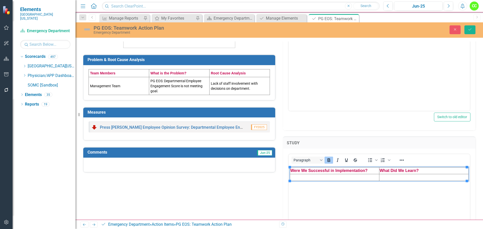
click at [310, 177] on td "Rich Text Area. Press ALT-0 for help." at bounding box center [334, 177] width 89 height 7
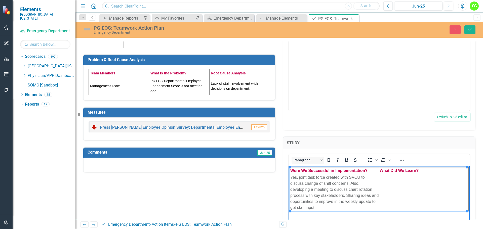
click at [431, 194] on td "Rich Text Area. Press ALT-0 for help." at bounding box center [423, 192] width 89 height 37
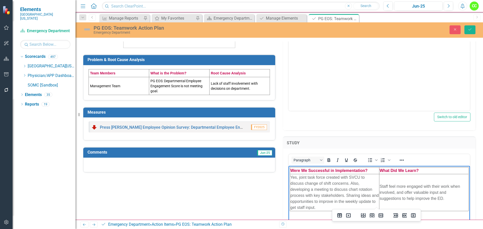
click at [478, 188] on div "Problem & Root Cause Analysis Team Members What is the Problem? Root Cause Anal…" at bounding box center [279, 125] width 408 height 401
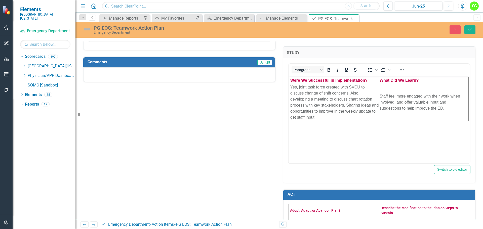
scroll to position [211, 0]
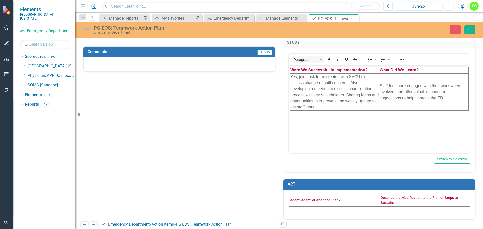
click at [343, 208] on td at bounding box center [334, 211] width 91 height 8
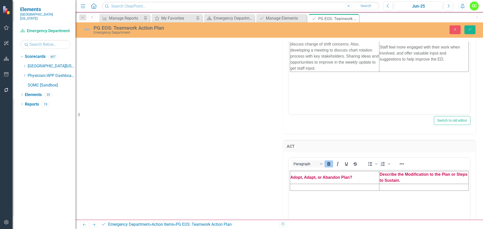
scroll to position [262, 0]
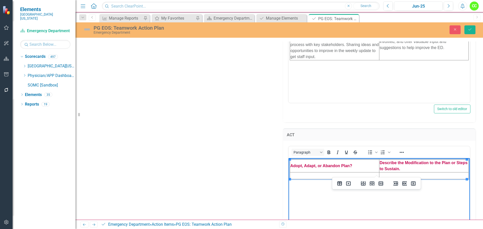
click at [309, 174] on td "Rich Text Area. Press ALT-0 for help." at bounding box center [334, 175] width 89 height 7
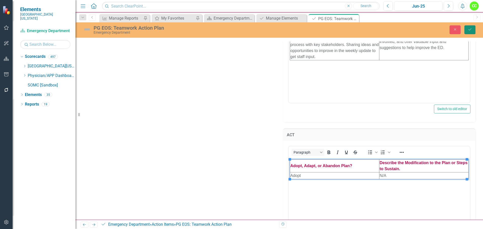
click at [472, 31] on button "Save" at bounding box center [469, 29] width 11 height 9
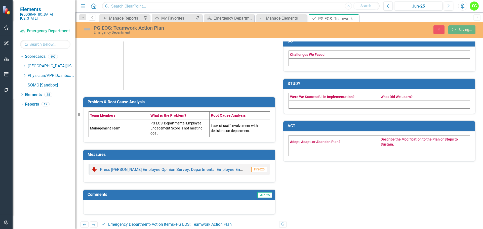
scroll to position [69, 0]
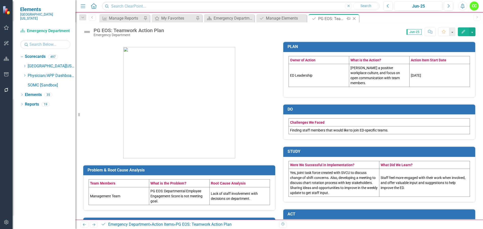
click at [355, 19] on icon "Close" at bounding box center [354, 19] width 5 height 4
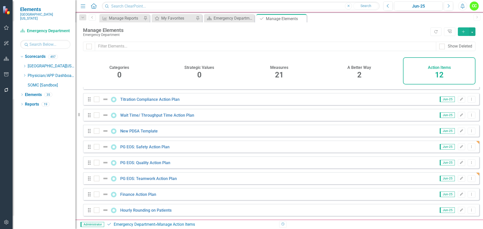
scroll to position [61, 0]
click at [129, 194] on link "Finance Action Plan" at bounding box center [138, 194] width 36 height 5
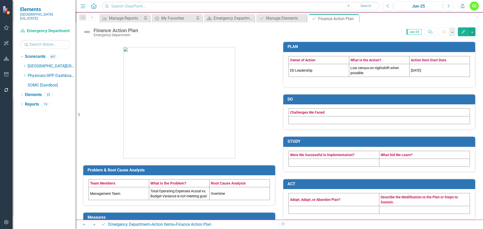
click at [313, 120] on td at bounding box center [379, 120] width 181 height 8
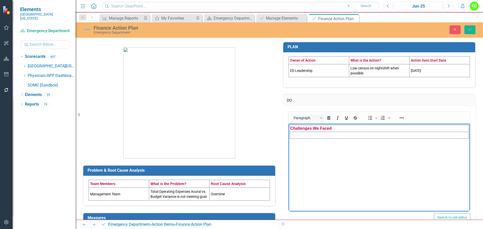
click at [328, 134] on td "Rich Text Area. Press ALT-0 for help." at bounding box center [379, 135] width 179 height 7
click at [372, 136] on td "Rich Text Area. Press ALT-0 for help." at bounding box center [379, 135] width 179 height 7
click at [474, 139] on div "DO <table style="border-collapse: collapse; width: 100%;" border="1"><colgroup>…" at bounding box center [379, 159] width 200 height 143
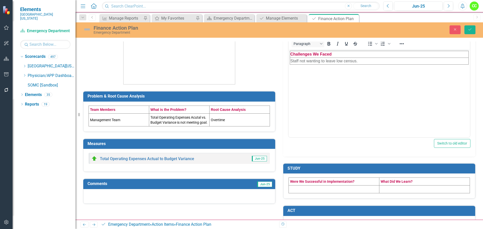
scroll to position [106, 0]
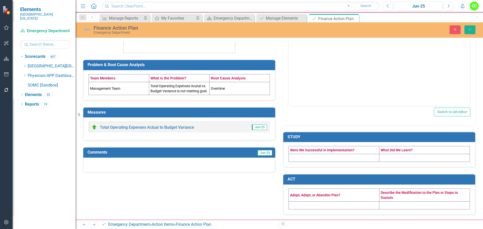
click at [354, 156] on td at bounding box center [334, 158] width 91 height 8
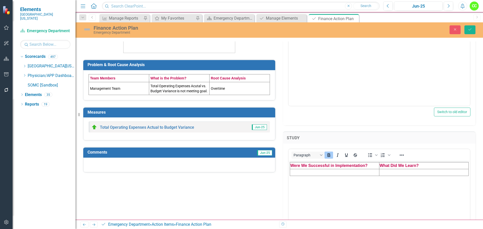
scroll to position [0, 0]
click at [347, 171] on td "Rich Text Area. Press ALT-0 for help." at bounding box center [334, 172] width 89 height 7
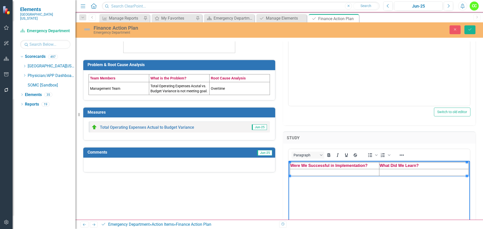
click at [315, 172] on td "Rich Text Area. Press ALT-0 for help." at bounding box center [334, 172] width 89 height 7
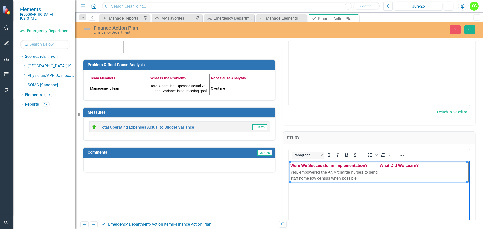
click at [407, 176] on td "Rich Text Area. Press ALT-0 for help." at bounding box center [423, 175] width 89 height 13
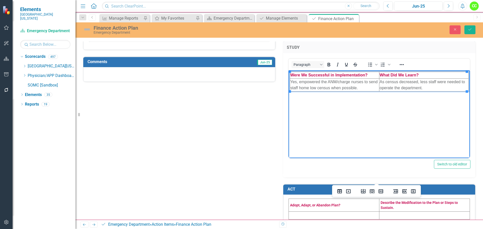
scroll to position [206, 0]
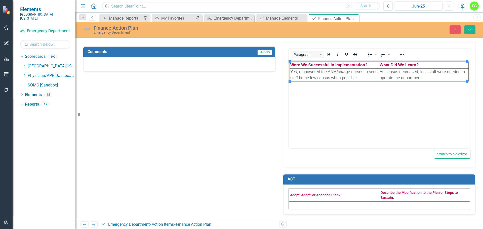
click at [299, 203] on td at bounding box center [334, 205] width 91 height 8
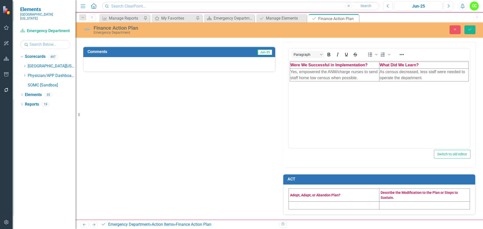
click at [299, 203] on td at bounding box center [334, 205] width 91 height 8
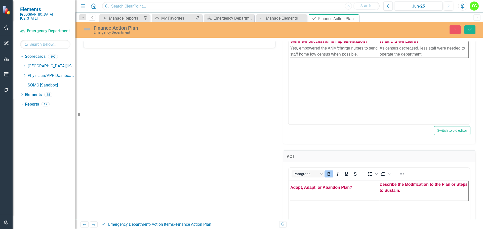
scroll to position [257, 0]
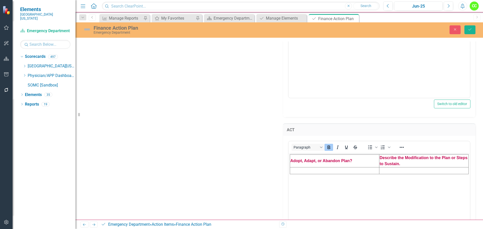
click at [305, 168] on td "Rich Text Area. Press ALT-0 for help." at bounding box center [334, 170] width 89 height 7
click at [469, 29] on icon "Save" at bounding box center [470, 30] width 5 height 4
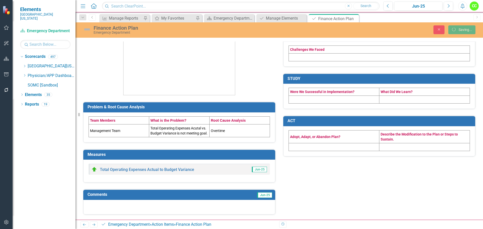
scroll to position [69, 0]
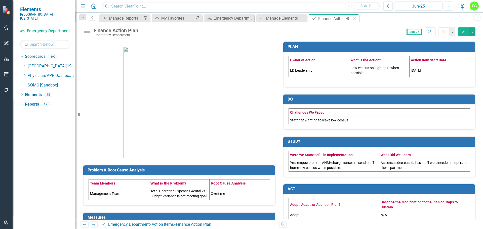
click at [355, 18] on icon "Close" at bounding box center [354, 19] width 5 height 4
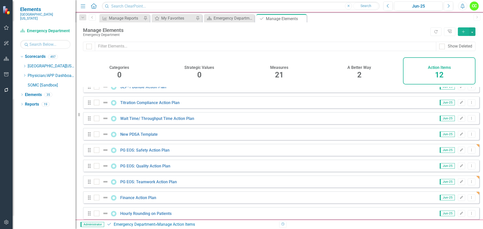
scroll to position [61, 0]
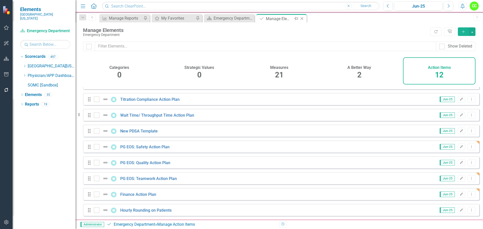
click at [303, 18] on icon "Close" at bounding box center [301, 19] width 5 height 4
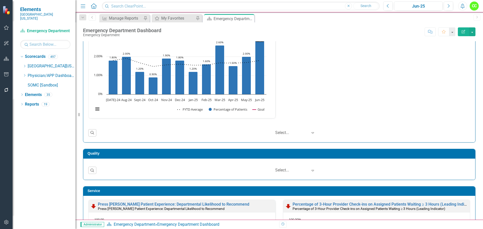
scroll to position [352, 0]
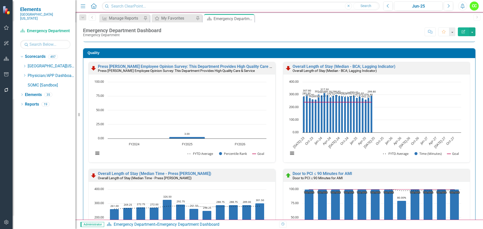
click at [310, 69] on small "Overall Length of Stay (Median - BCA; Lagging Indicator)" at bounding box center [335, 71] width 84 height 4
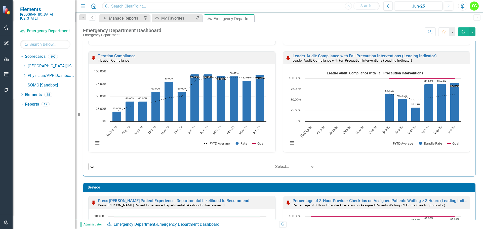
scroll to position [704, 0]
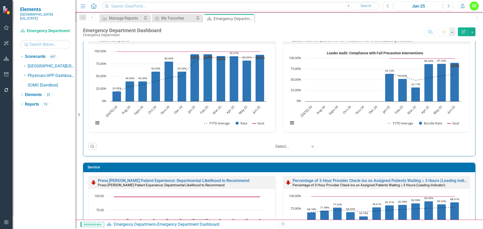
click at [311, 146] on icon "Expand" at bounding box center [312, 147] width 5 height 4
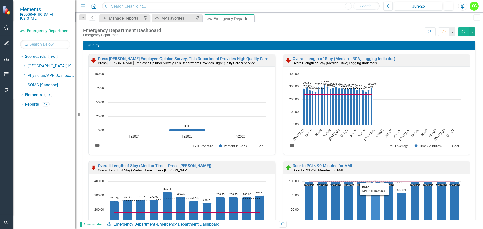
scroll to position [327, 0]
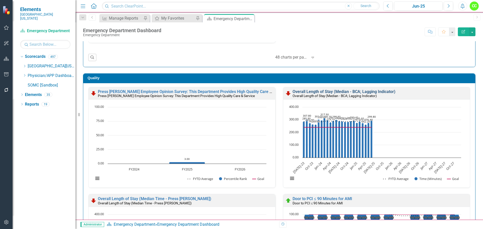
click at [321, 90] on link "Overall Length of Stay (Median - BCA; Lagging Indicator)" at bounding box center [344, 91] width 103 height 5
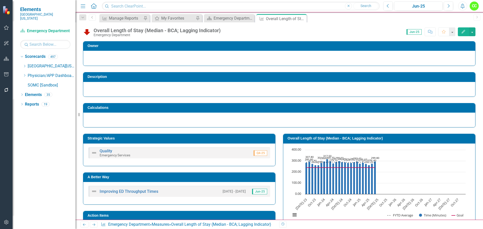
click at [423, 170] on rect "Interactive chart" at bounding box center [378, 184] width 180 height 75
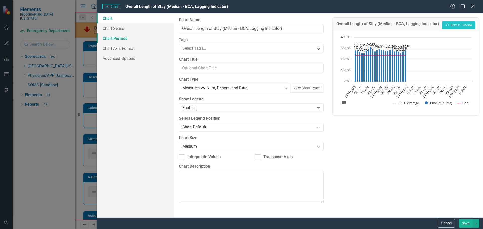
click at [106, 38] on link "Chart Periods" at bounding box center [135, 38] width 77 height 10
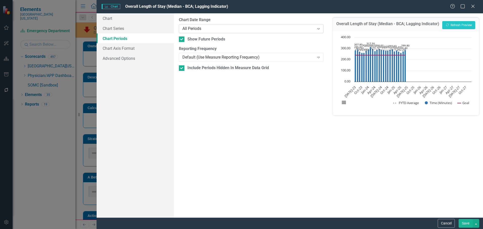
click at [319, 27] on icon "Expand" at bounding box center [318, 29] width 5 height 4
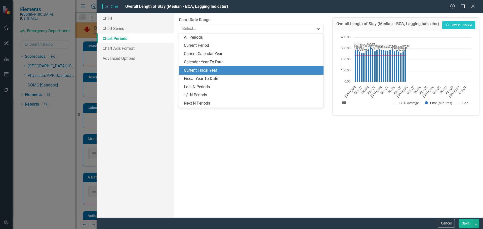
click at [248, 73] on div "Current Fiscal Year" at bounding box center [251, 70] width 144 height 8
